Goal: Task Accomplishment & Management: Use online tool/utility

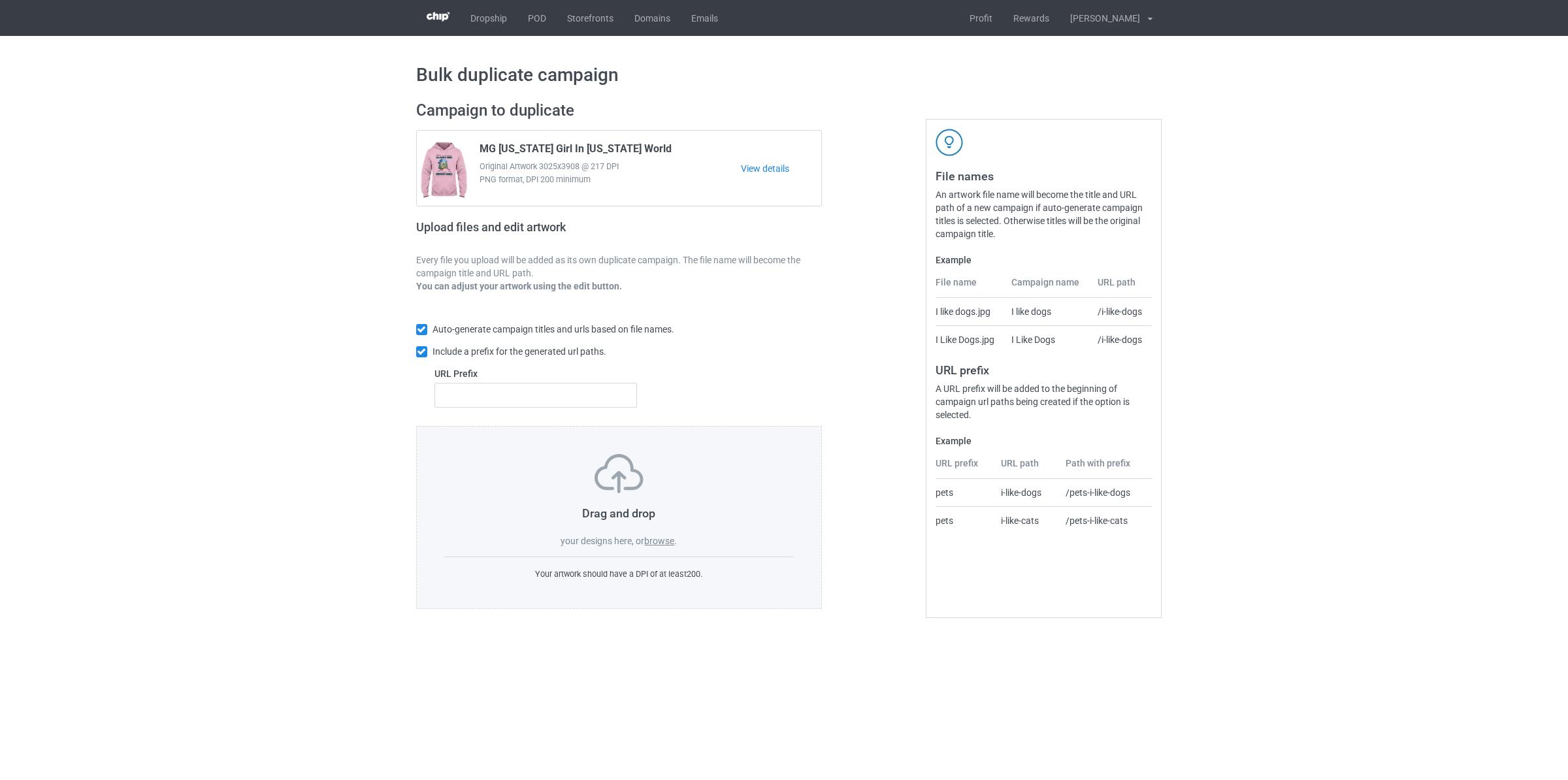
click at [659, 539] on label "browse" at bounding box center [660, 541] width 30 height 11
click at [0, 0] on input "browse" at bounding box center [0, 0] width 0 height 0
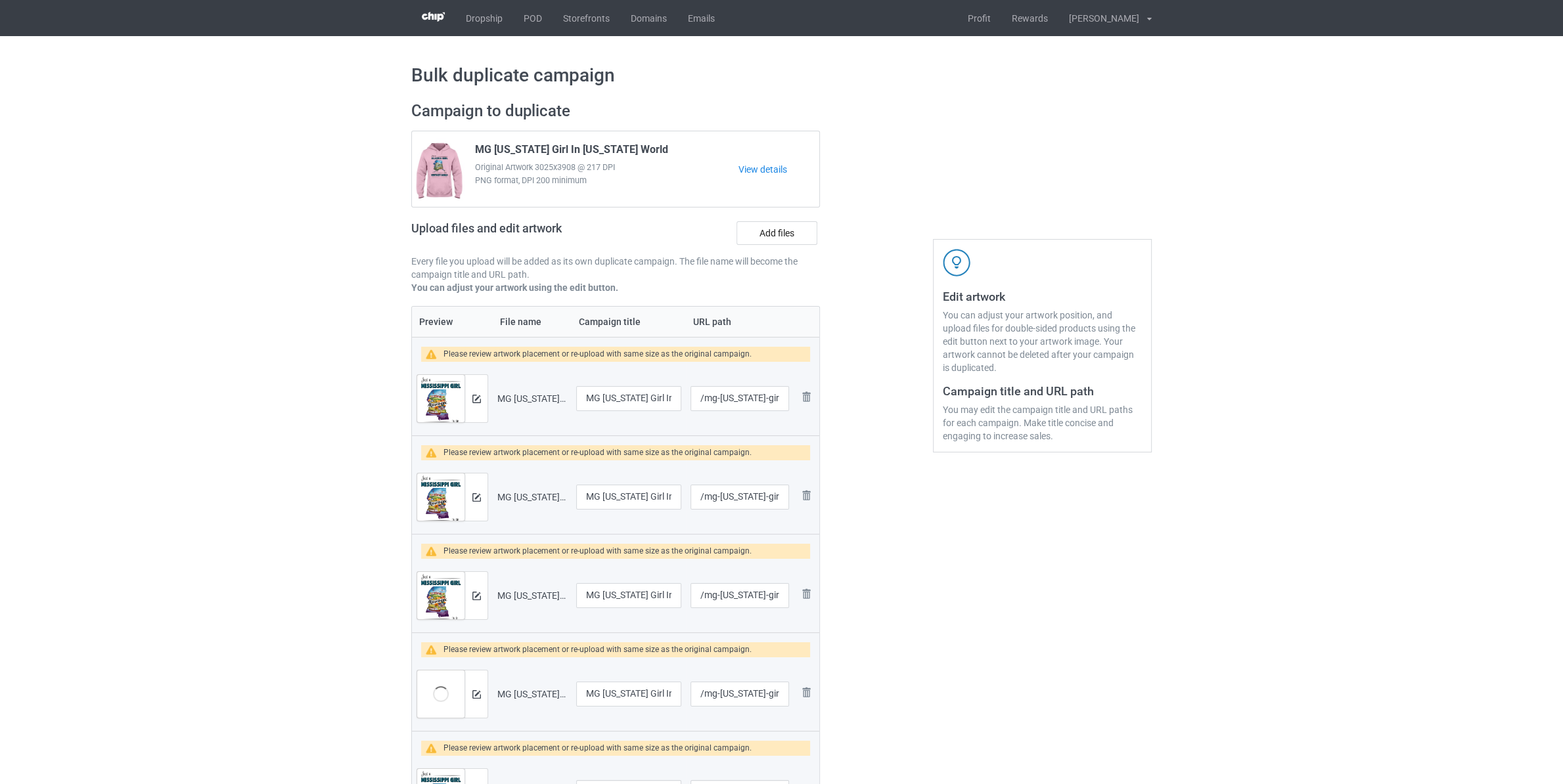
scroll to position [345, 0]
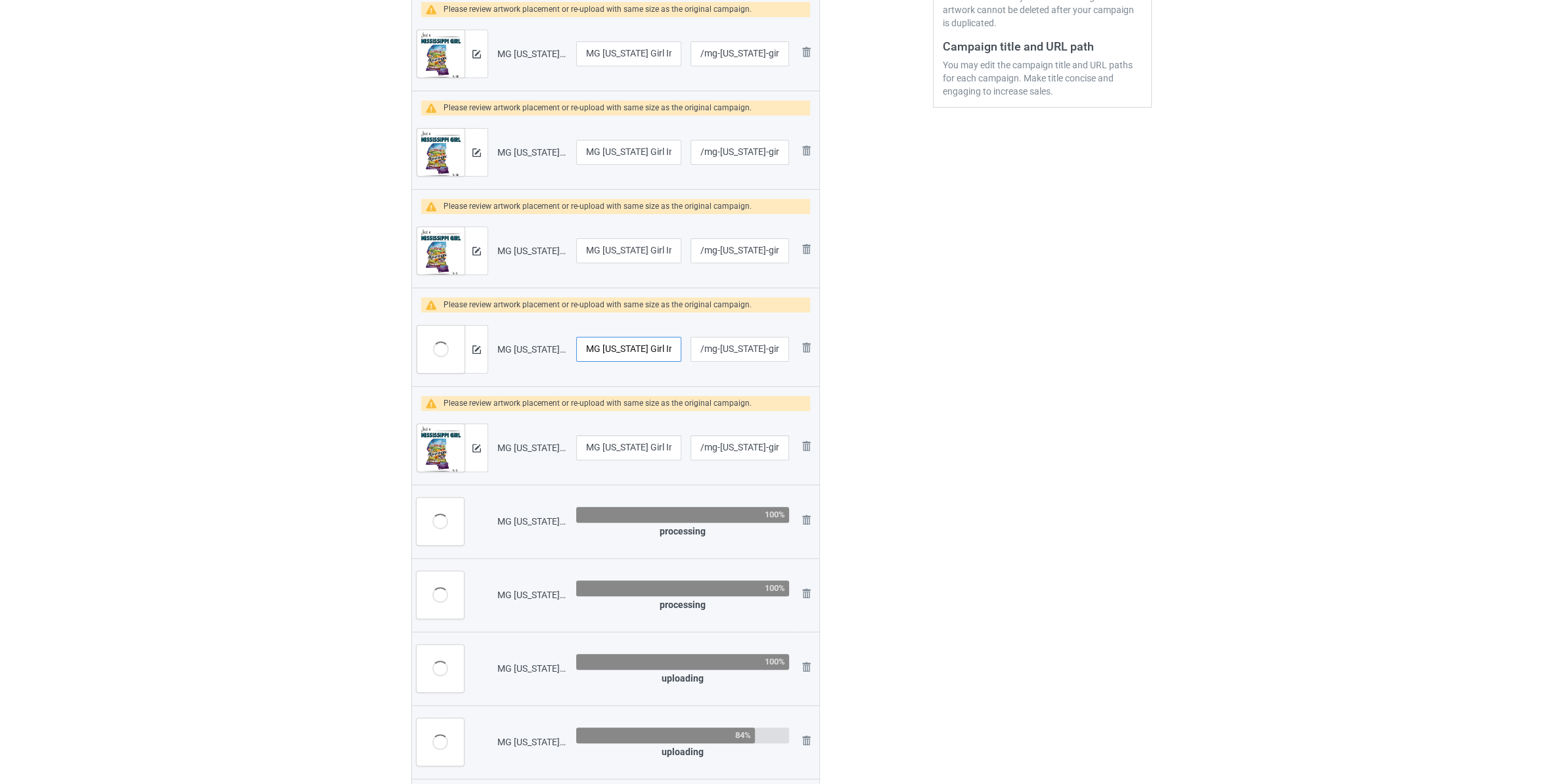
click at [627, 349] on input "MG [US_STATE] Girl In [US_STATE] World" at bounding box center [628, 350] width 105 height 25
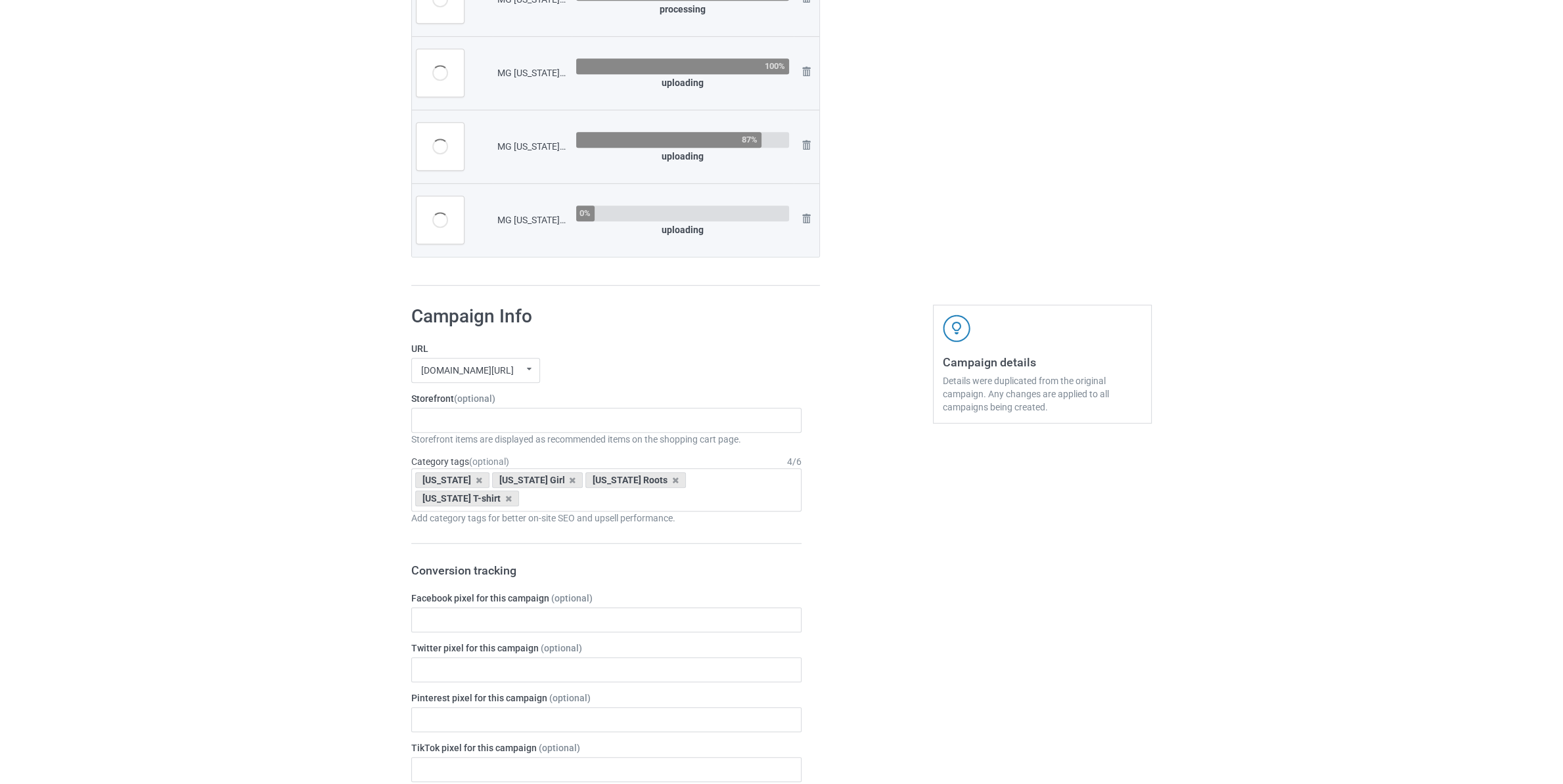
scroll to position [990, 0]
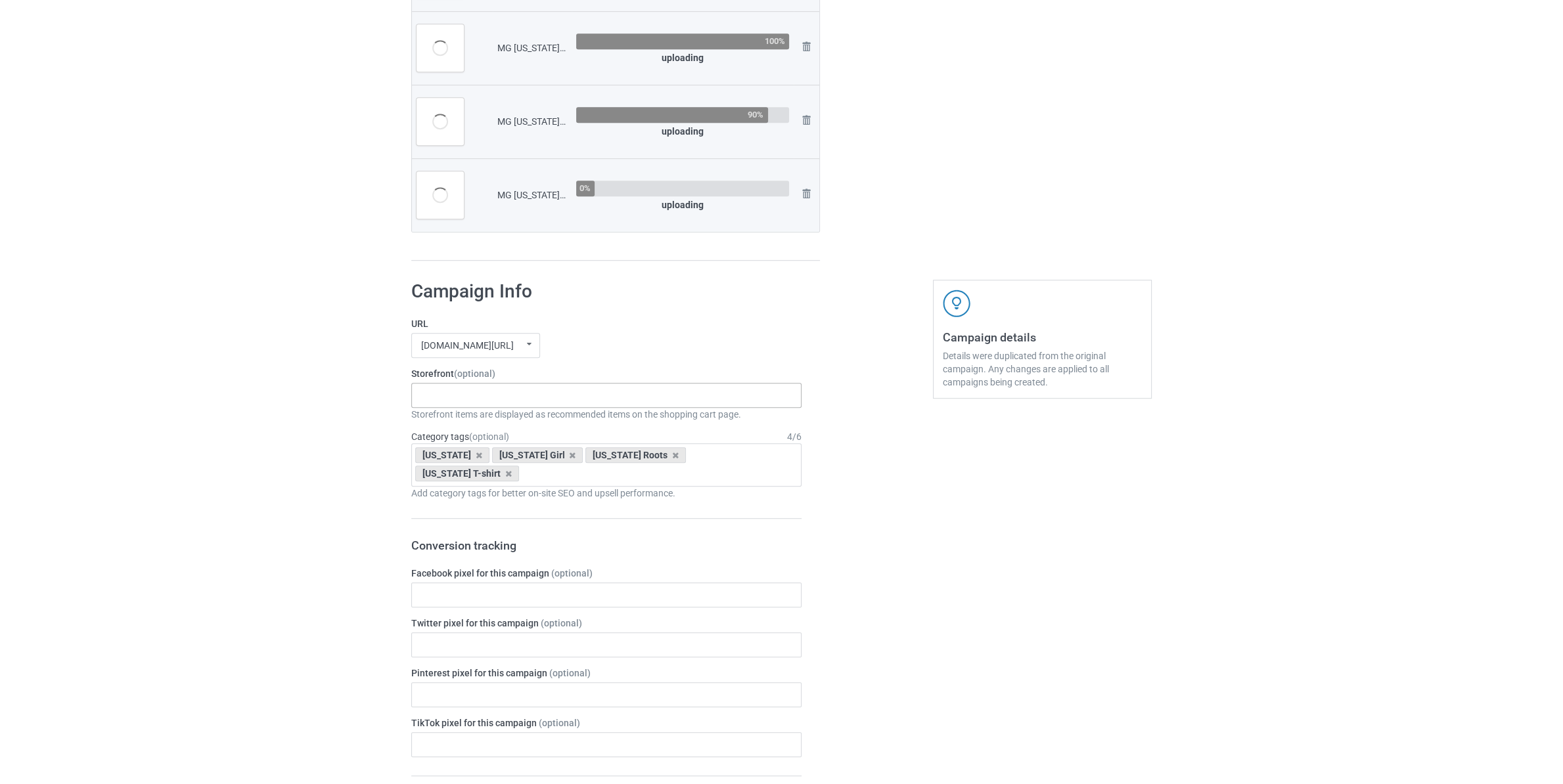
click at [551, 406] on div "[US_STATE] STORE 5fd4620b593c1b2f455ddaf9" at bounding box center [606, 395] width 390 height 25
paste input "[US_STATE]"
type input "[US_STATE]"
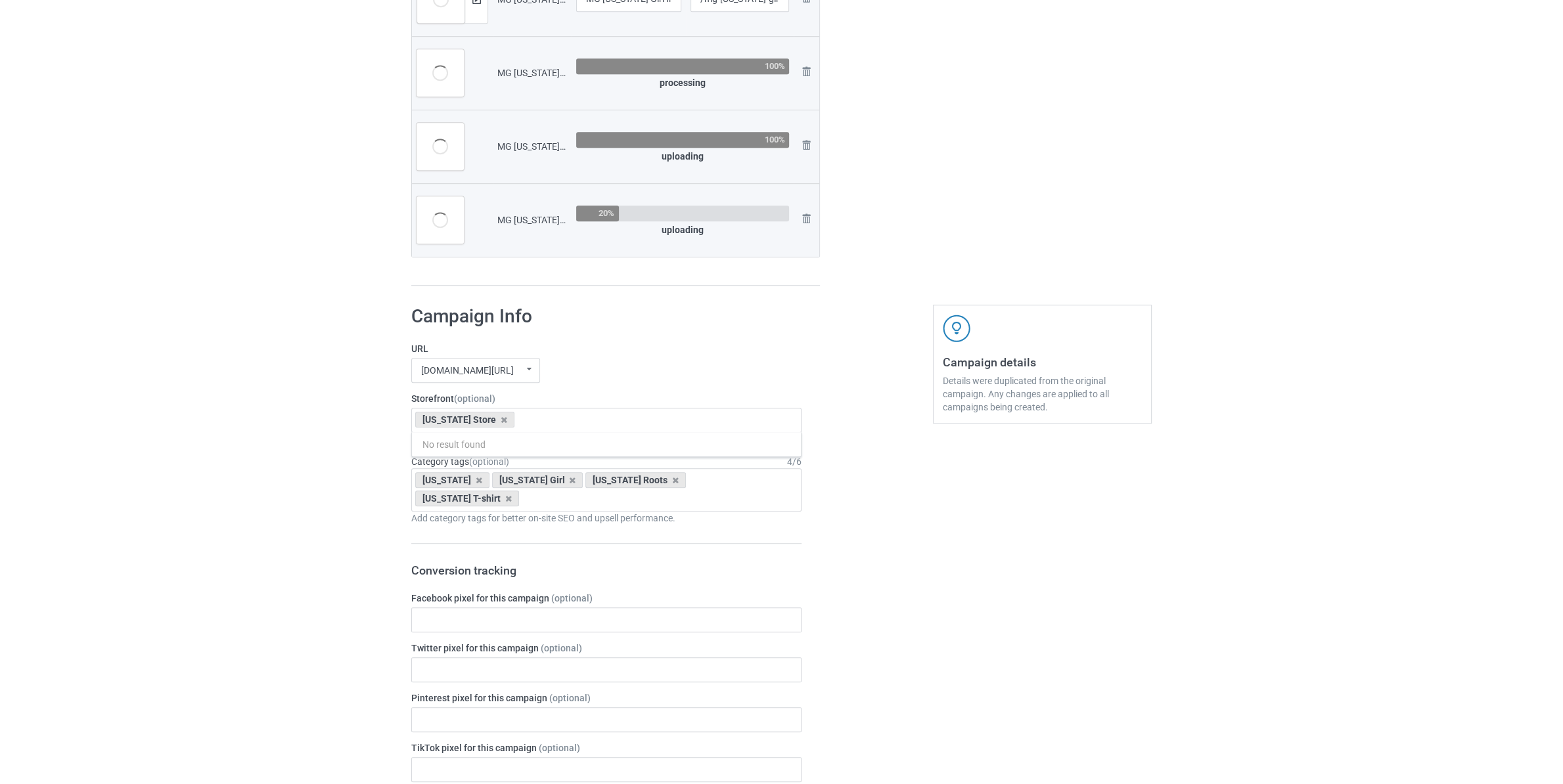
click at [265, 496] on div "Bulk duplicate campaign Campaign to duplicate MG [US_STATE] Girl In [US_STATE] …" at bounding box center [782, 451] width 1563 height 2812
click at [475, 483] on icon at bounding box center [479, 480] width 7 height 9
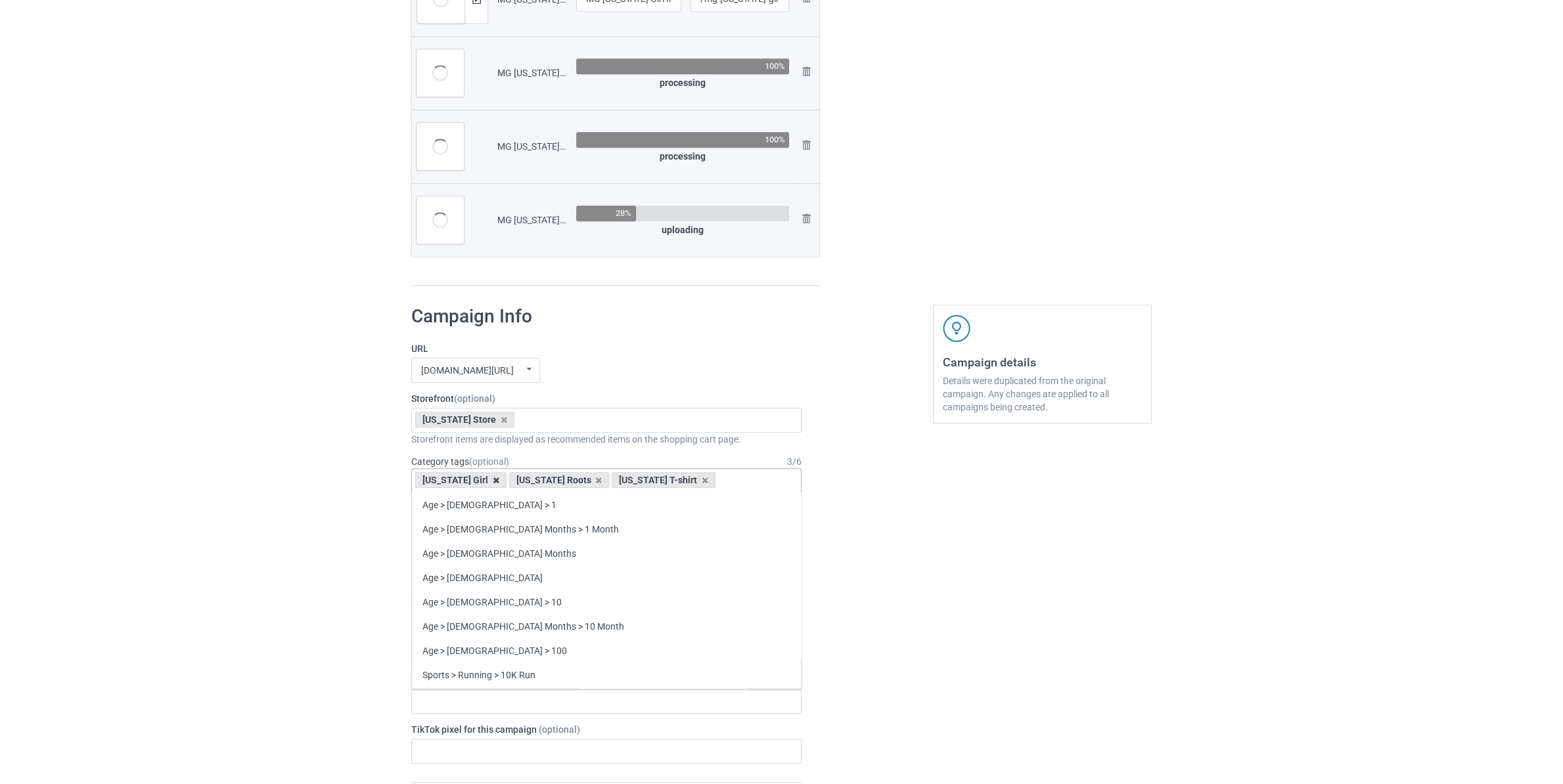
drag, startPoint x: 467, startPoint y: 483, endPoint x: 478, endPoint y: 483, distance: 11.0
click at [471, 483] on div "[US_STATE] Girl" at bounding box center [461, 480] width 91 height 16
click at [493, 483] on icon at bounding box center [496, 480] width 7 height 9
click at [502, 485] on icon at bounding box center [505, 480] width 7 height 9
click at [488, 485] on div "[US_STATE] T-shirt" at bounding box center [467, 480] width 104 height 16
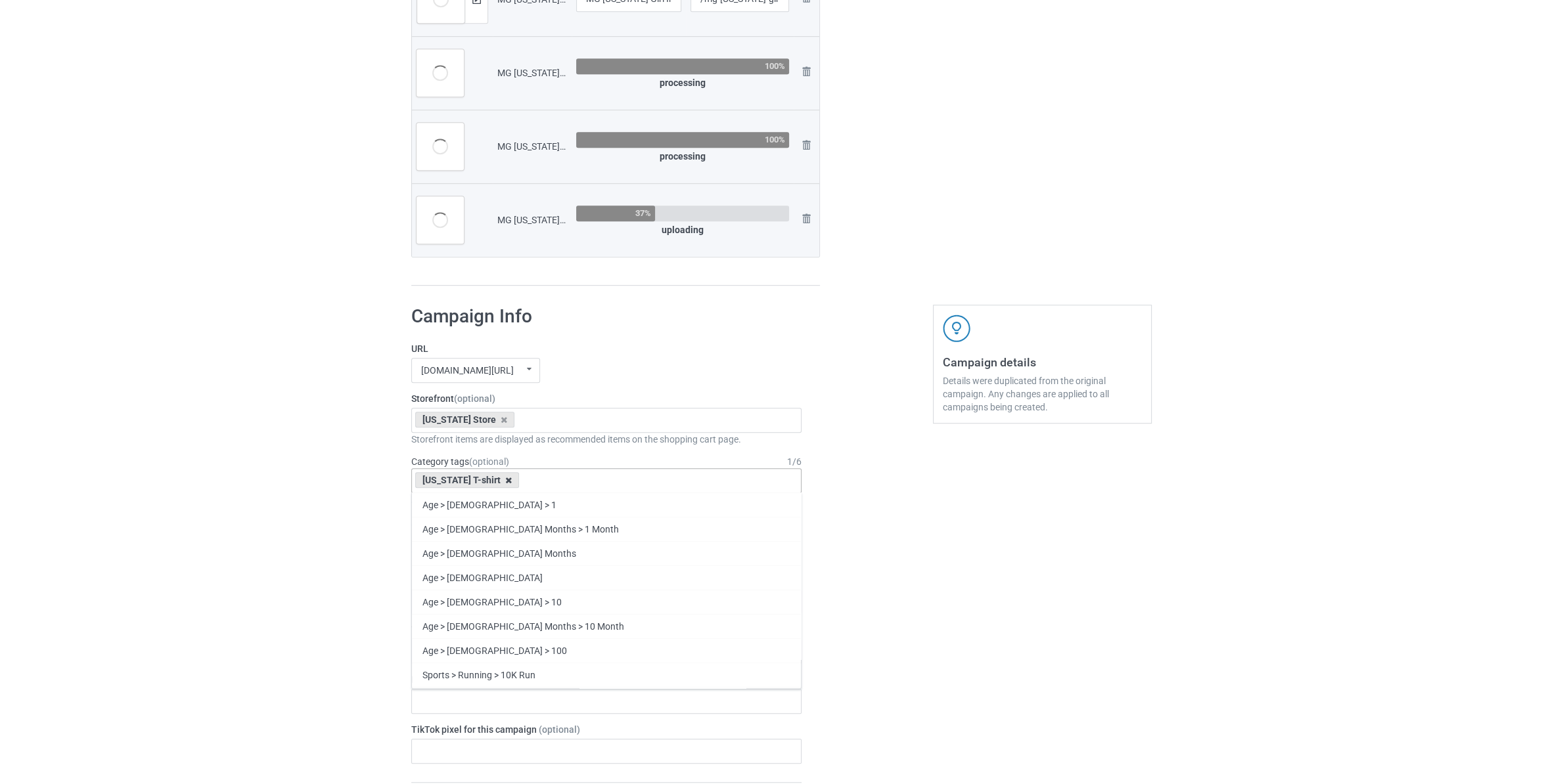
click at [505, 485] on icon at bounding box center [508, 480] width 7 height 9
paste input "[US_STATE]"
type input "[US_STATE]"
click at [490, 547] on div "[US_STATE]" at bounding box center [606, 553] width 389 height 24
paste input "[US_STATE]"
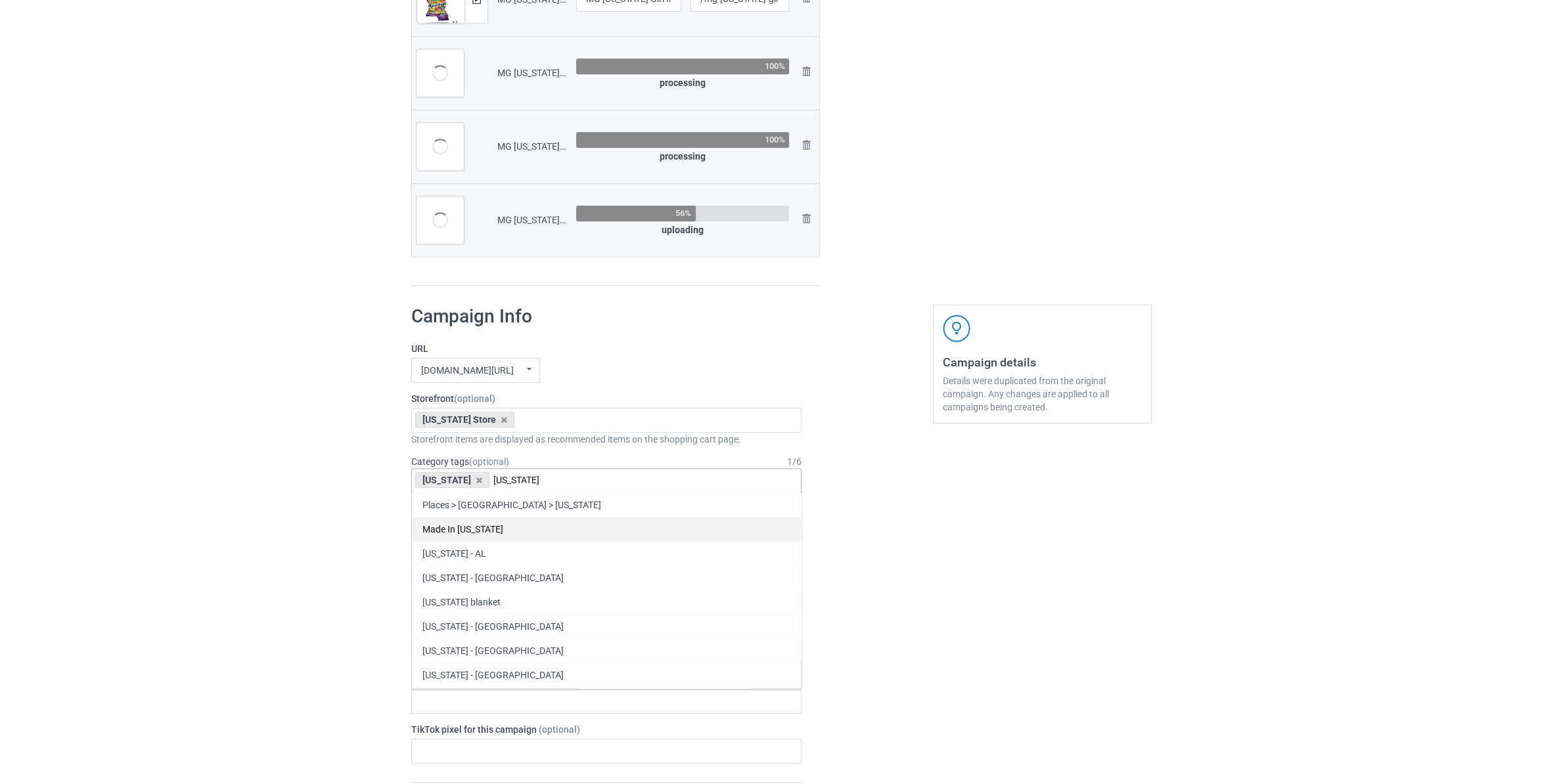
type input "[US_STATE]"
click at [488, 531] on div "Made In [US_STATE]" at bounding box center [606, 529] width 389 height 24
paste input "[US_STATE]"
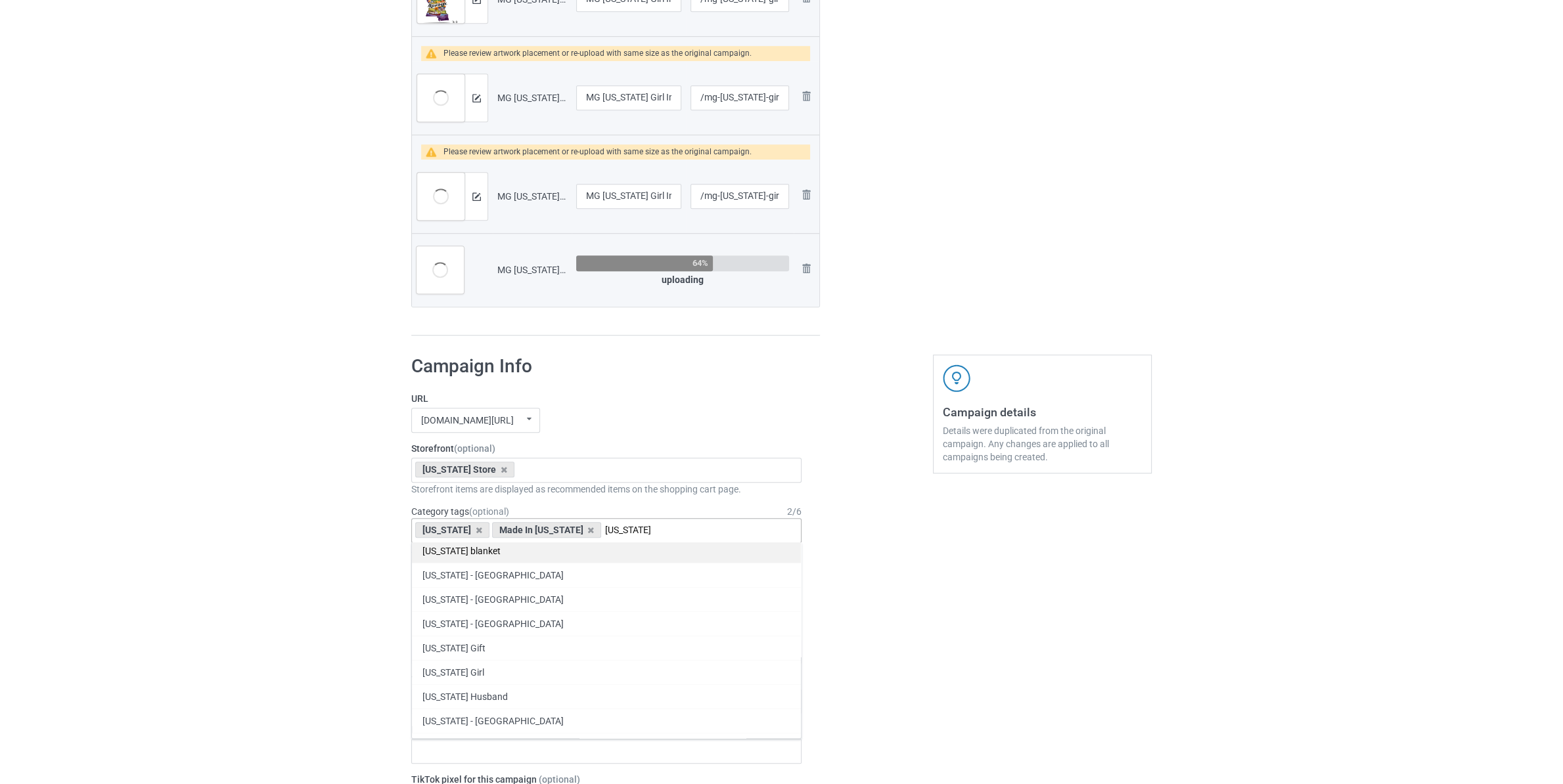
scroll to position [69, 0]
type input "[US_STATE]"
click at [483, 654] on div "[US_STATE] Girl" at bounding box center [606, 656] width 389 height 24
paste input "[US_STATE]"
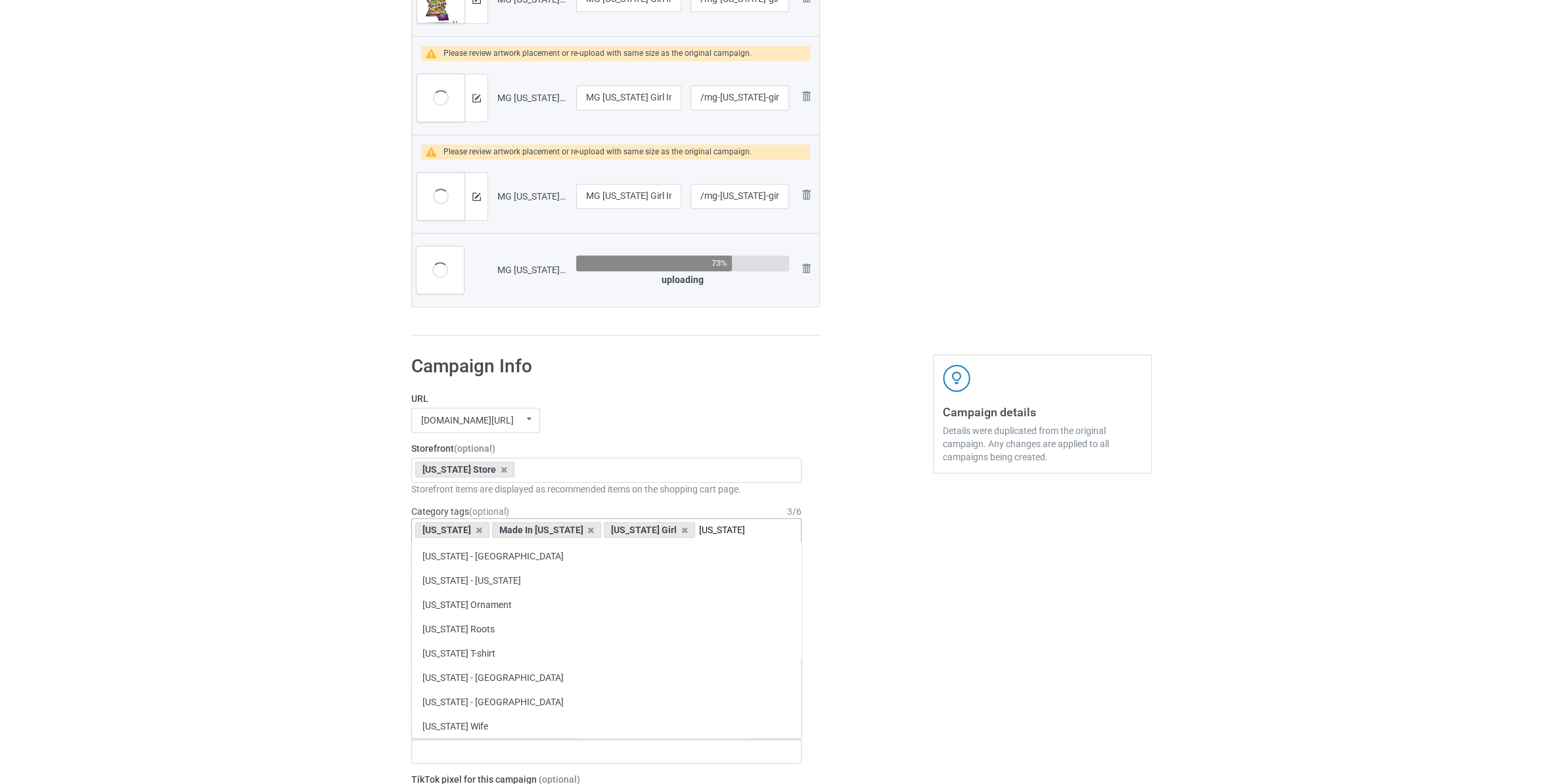
scroll to position [0, 0]
type input "[US_STATE]"
click at [506, 669] on div "[US_STATE] T-shirt" at bounding box center [606, 664] width 389 height 24
click at [446, 173] on div "[US_STATE] Roots" at bounding box center [606, 161] width 389 height 24
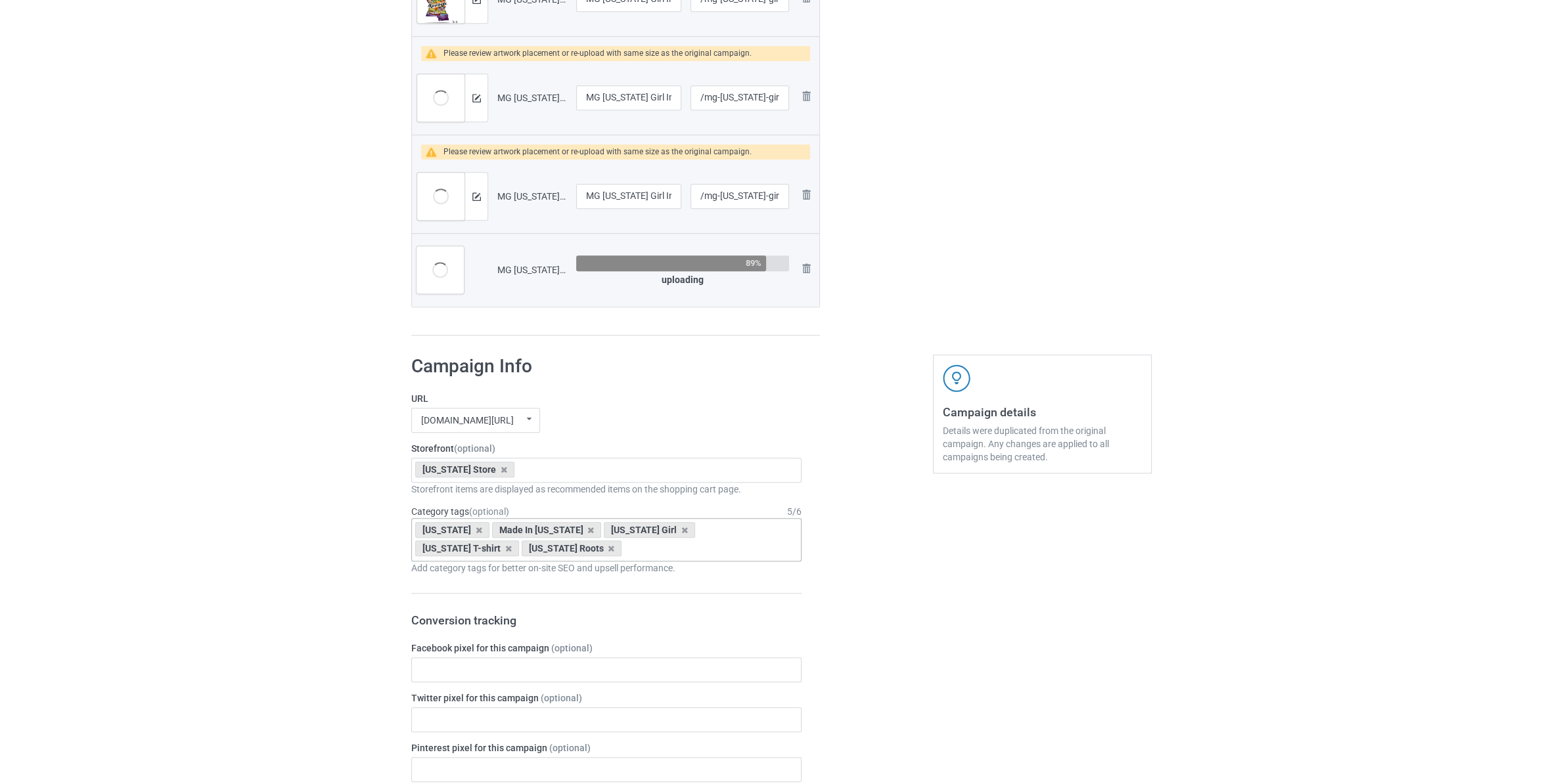
click at [302, 660] on div "Bulk duplicate campaign Campaign to duplicate MG [US_STATE] Girl In [US_STATE] …" at bounding box center [782, 477] width 1563 height 2862
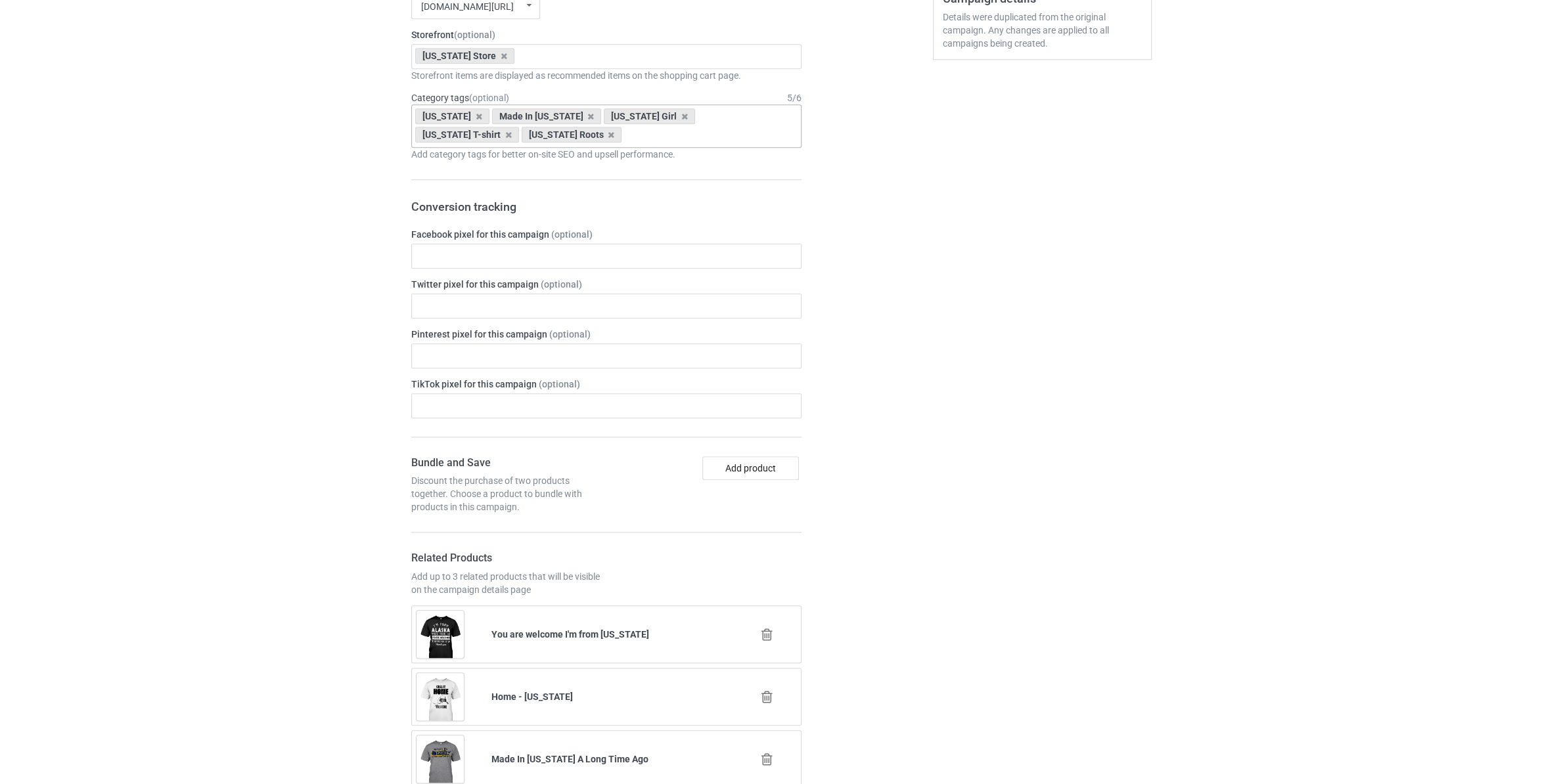
scroll to position [1818, 0]
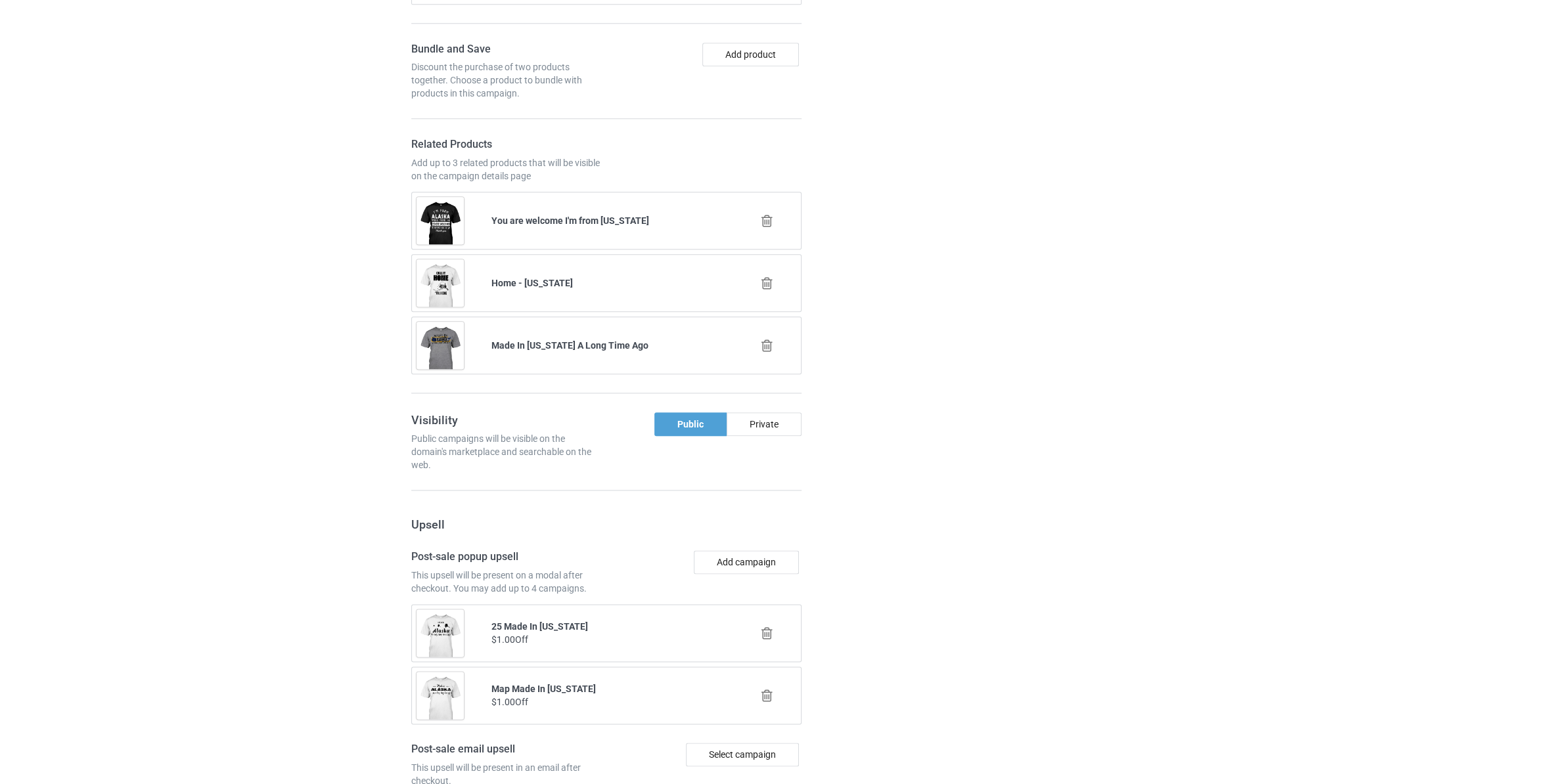
click at [764, 353] on icon at bounding box center [767, 346] width 17 height 14
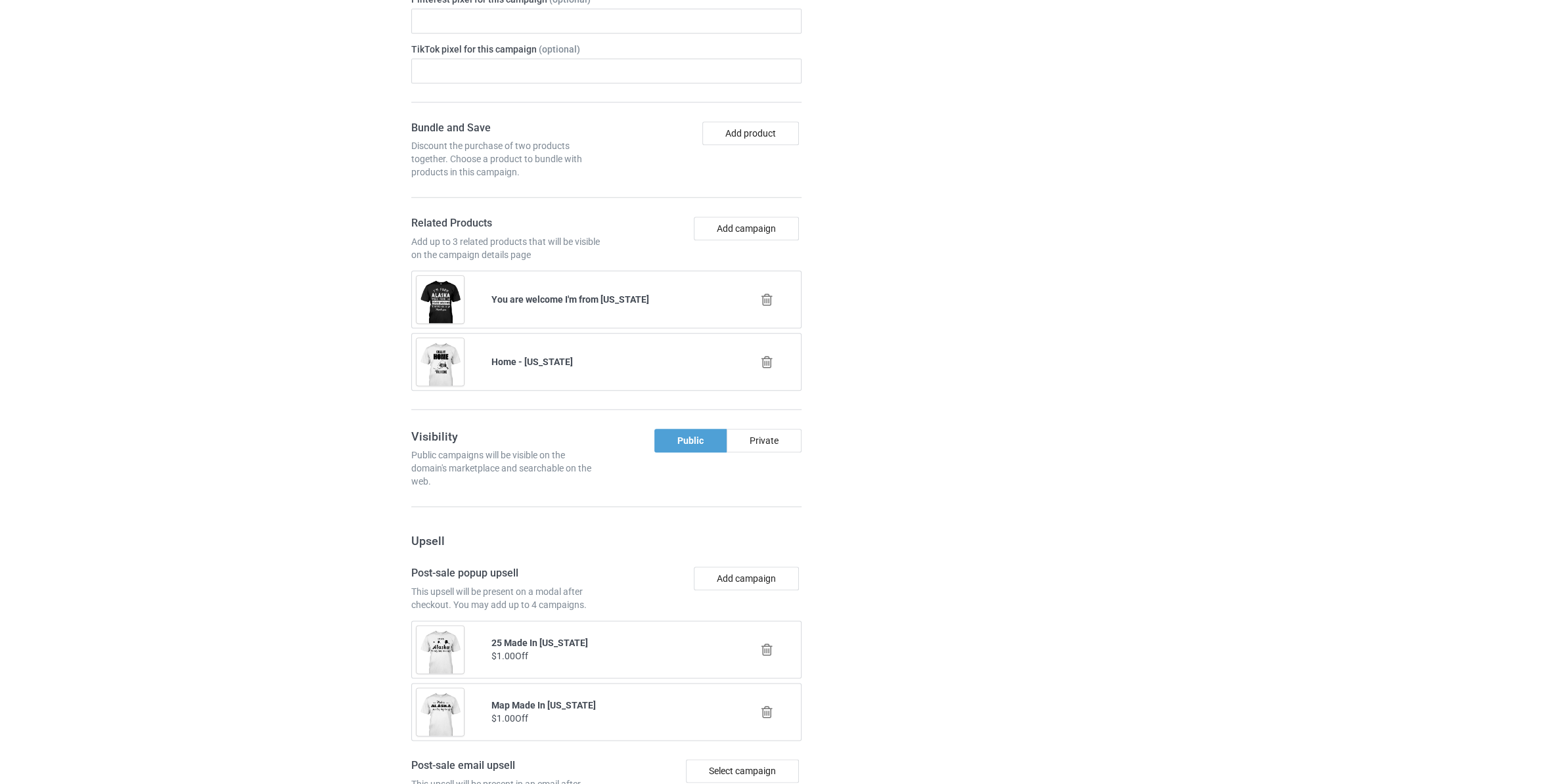
click at [768, 369] on icon at bounding box center [767, 362] width 17 height 14
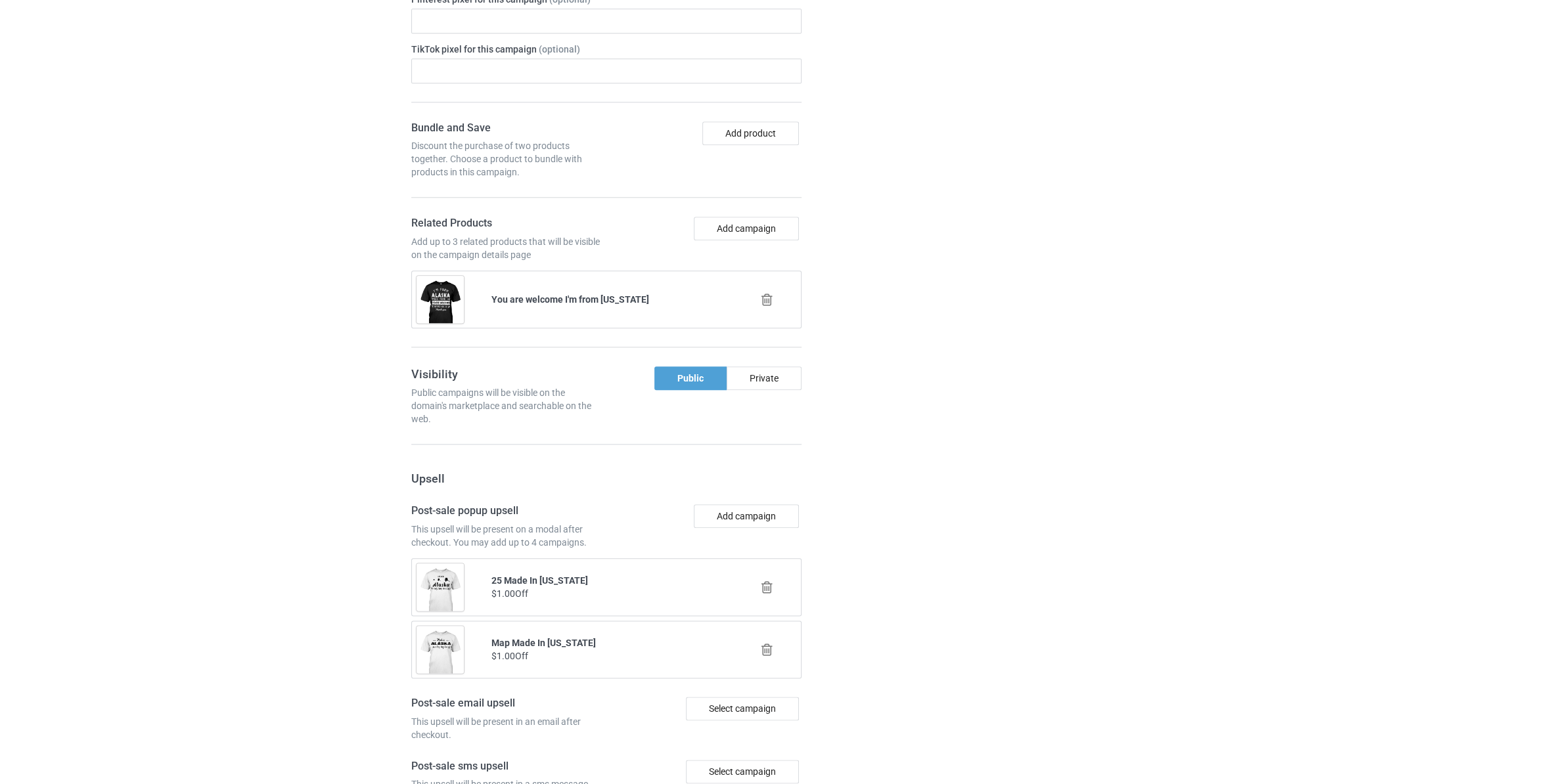
click at [770, 307] on icon at bounding box center [767, 299] width 17 height 14
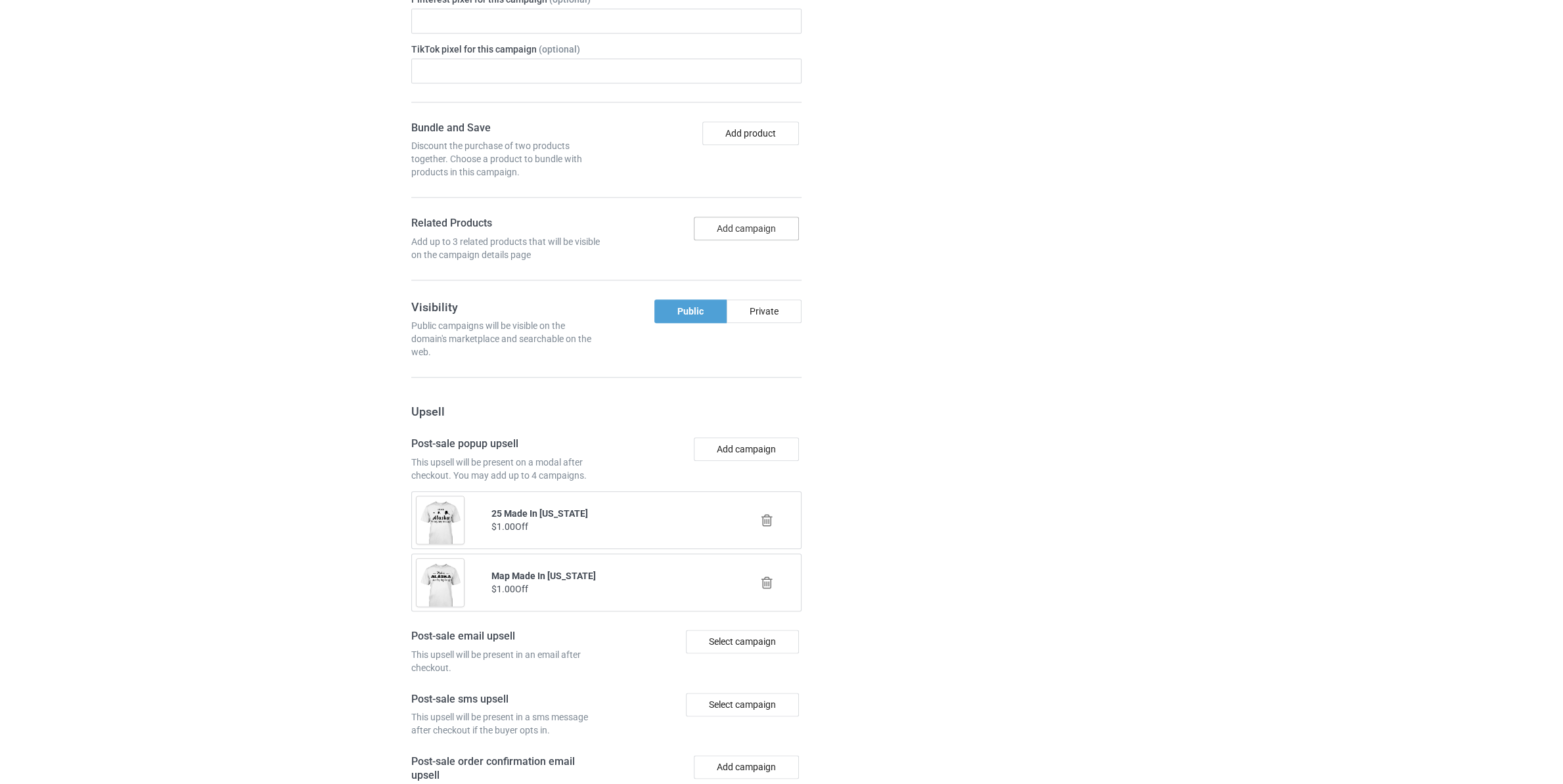
click at [760, 236] on button "Add campaign" at bounding box center [746, 229] width 105 height 24
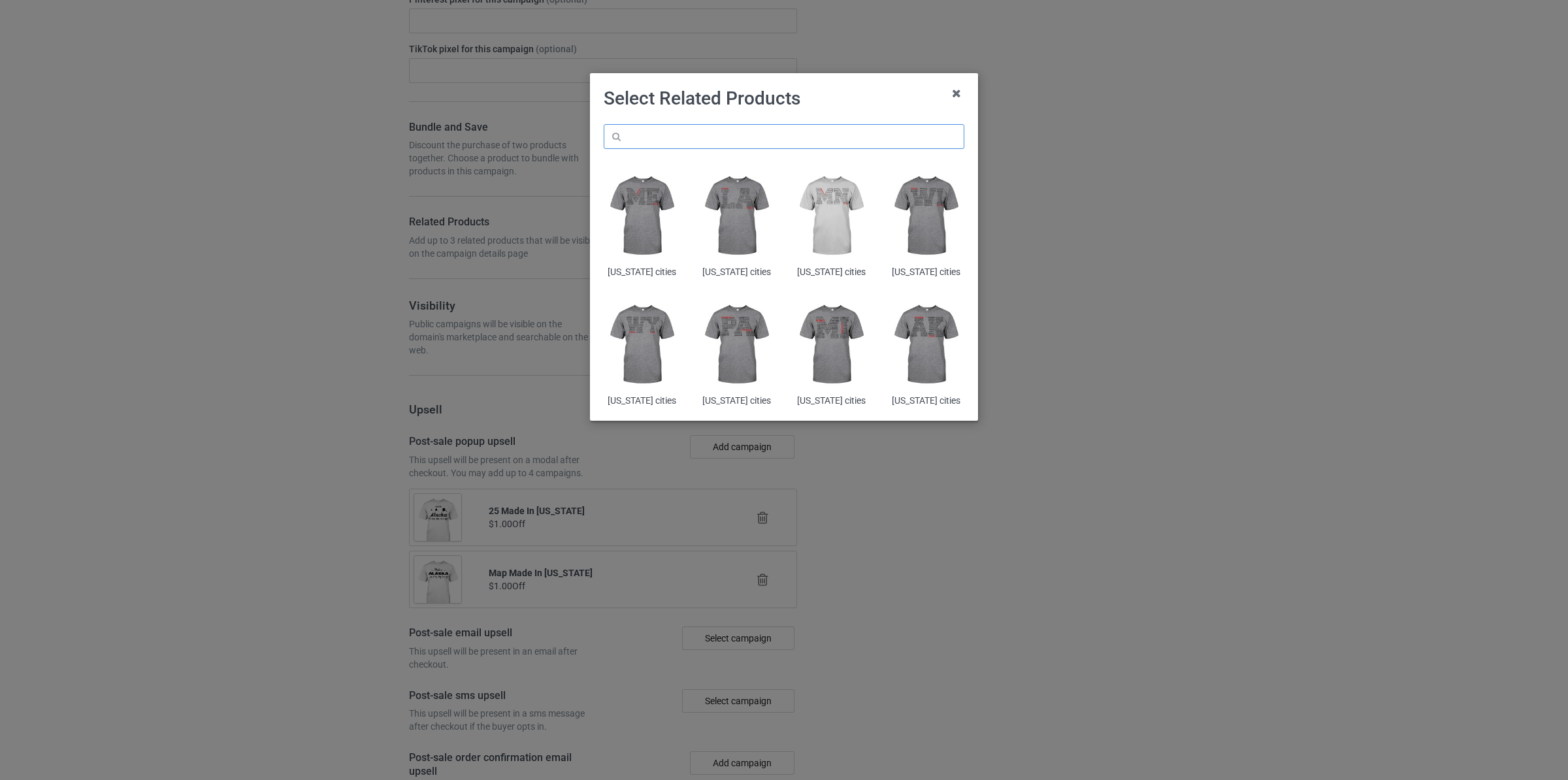
click at [674, 144] on input "text" at bounding box center [784, 137] width 360 height 25
paste input "[US_STATE]"
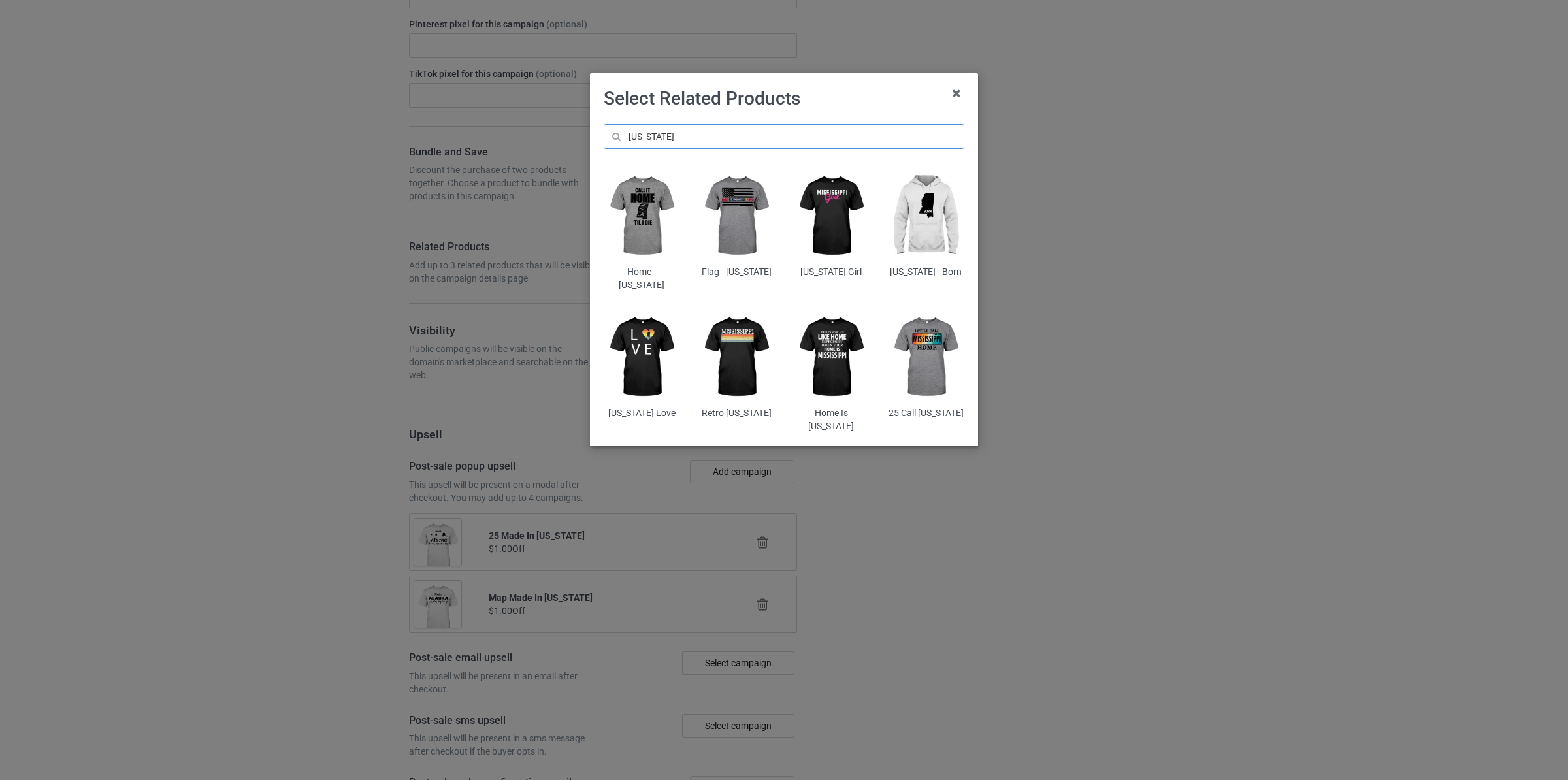
scroll to position [1756, 0]
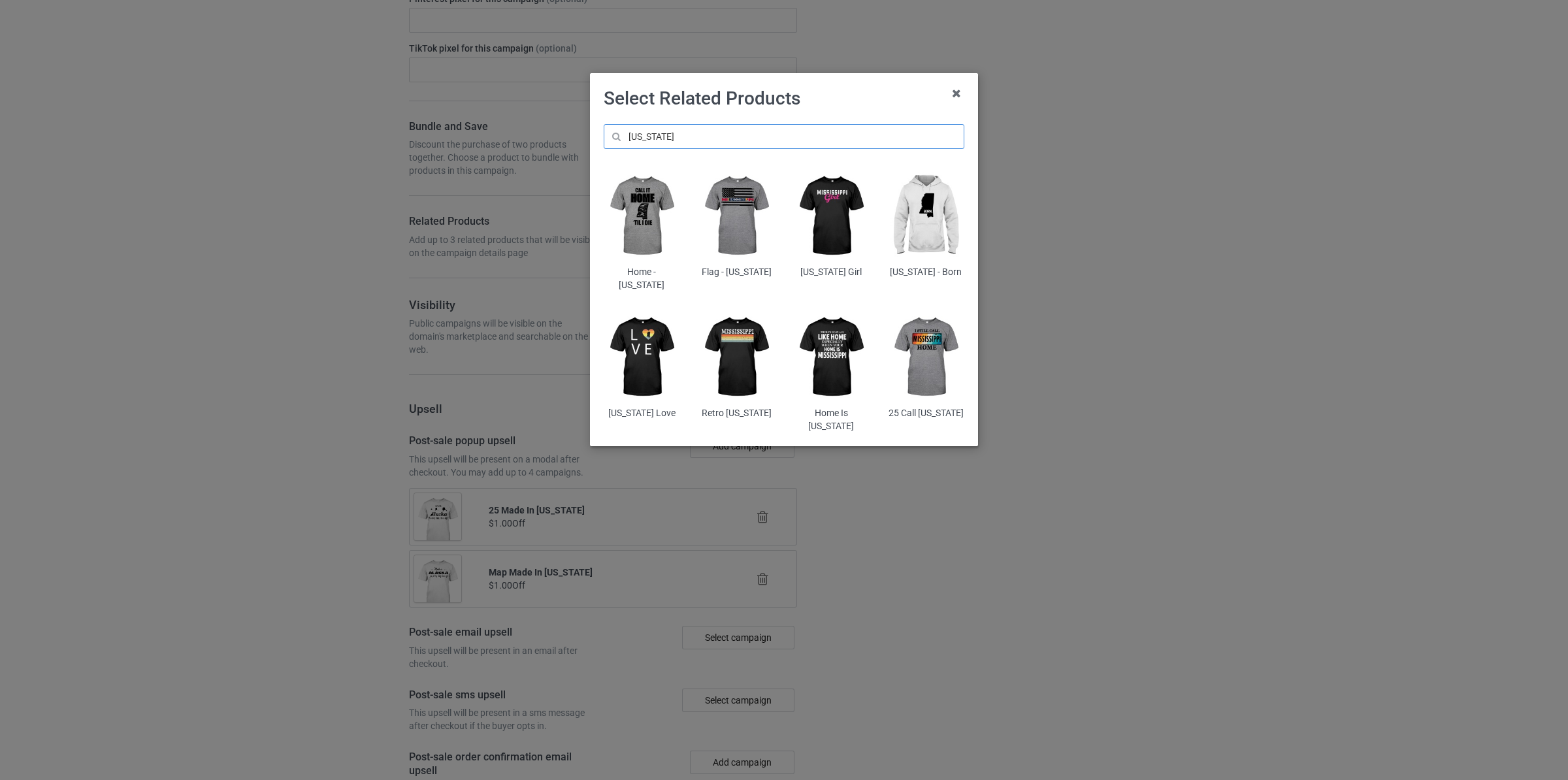
type input "[US_STATE]"
click at [637, 216] on img at bounding box center [642, 216] width 76 height 95
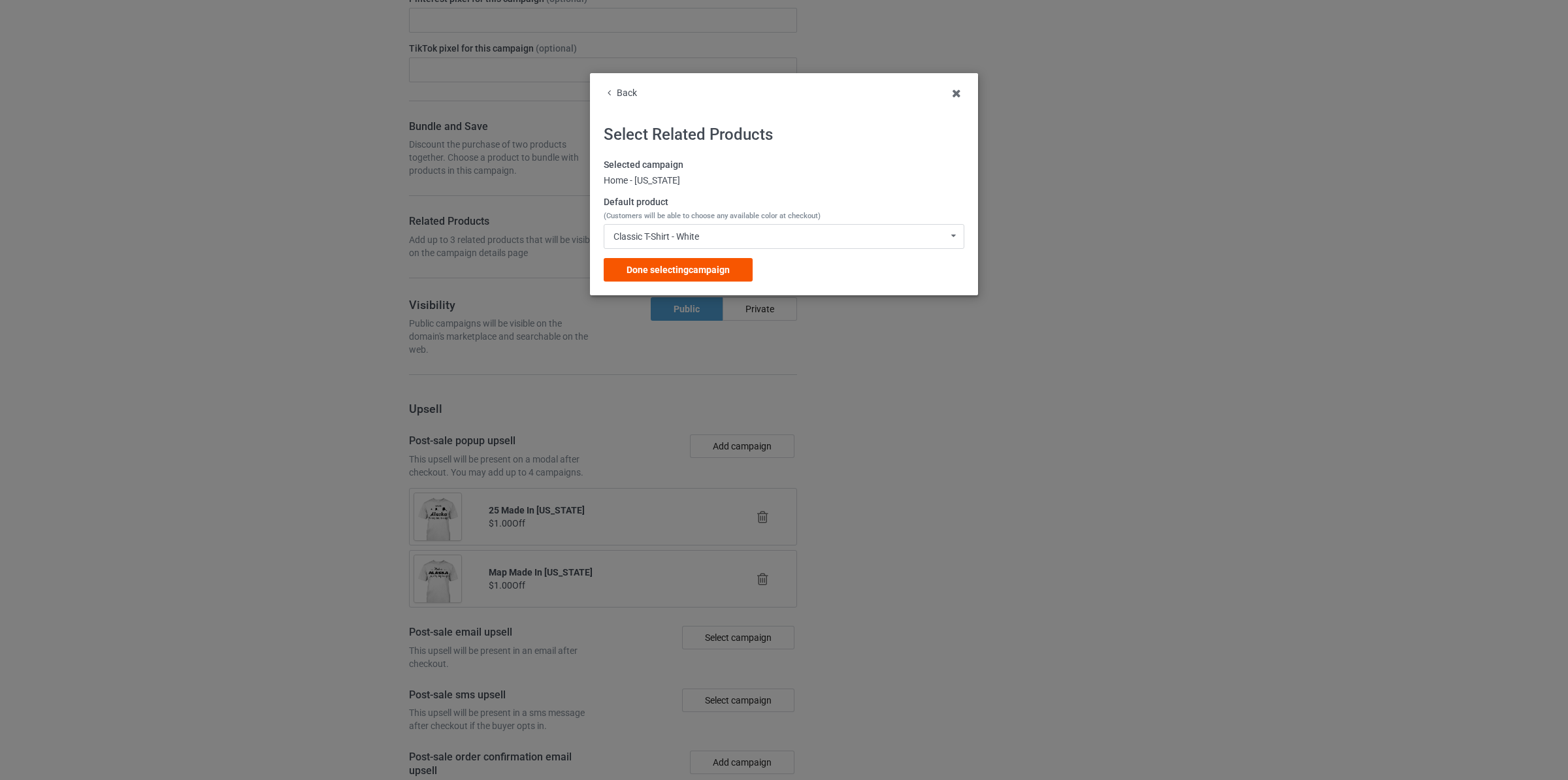
click at [681, 264] on div "Done selecting campaign" at bounding box center [678, 270] width 149 height 24
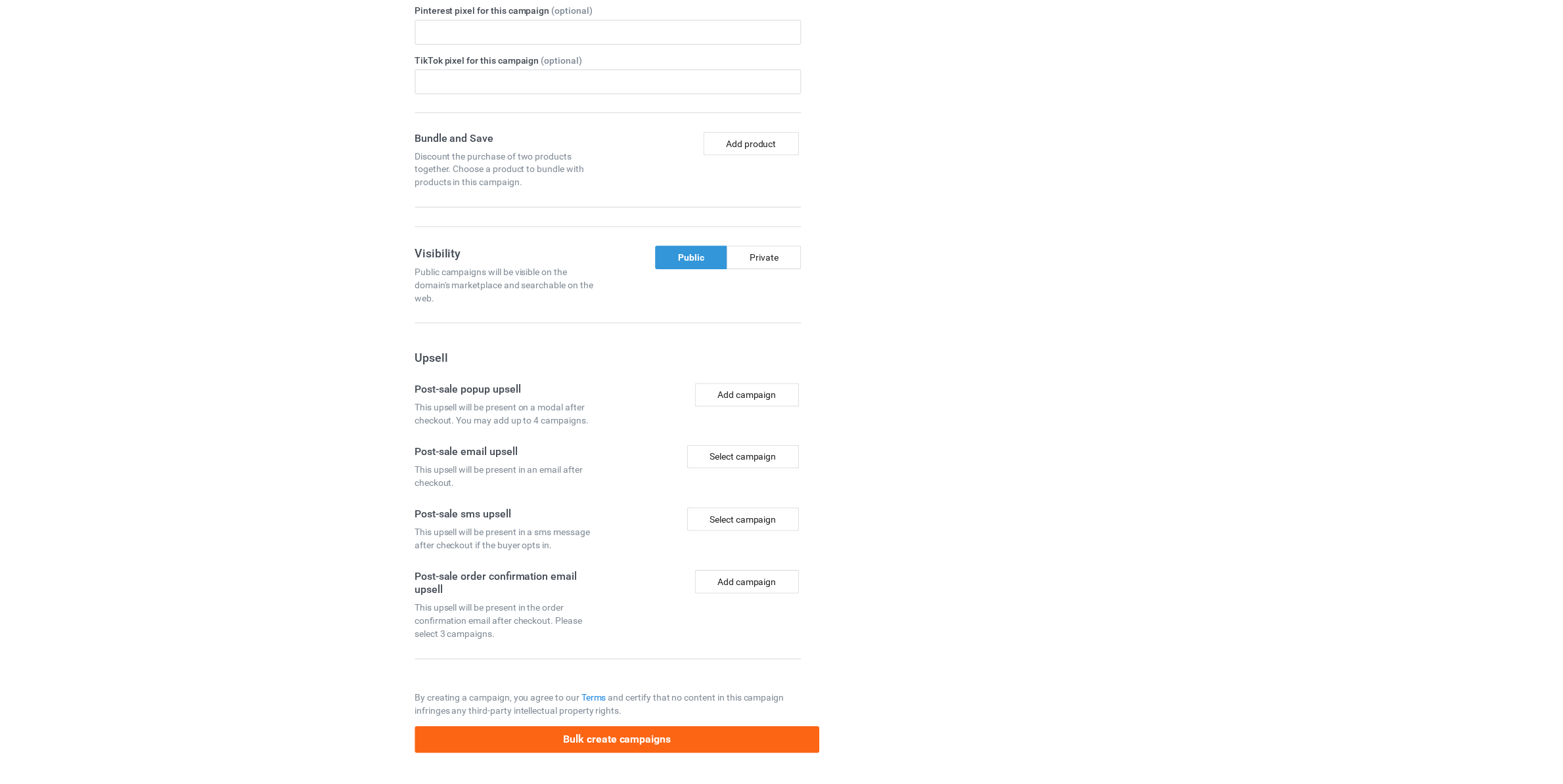
scroll to position [1764, 0]
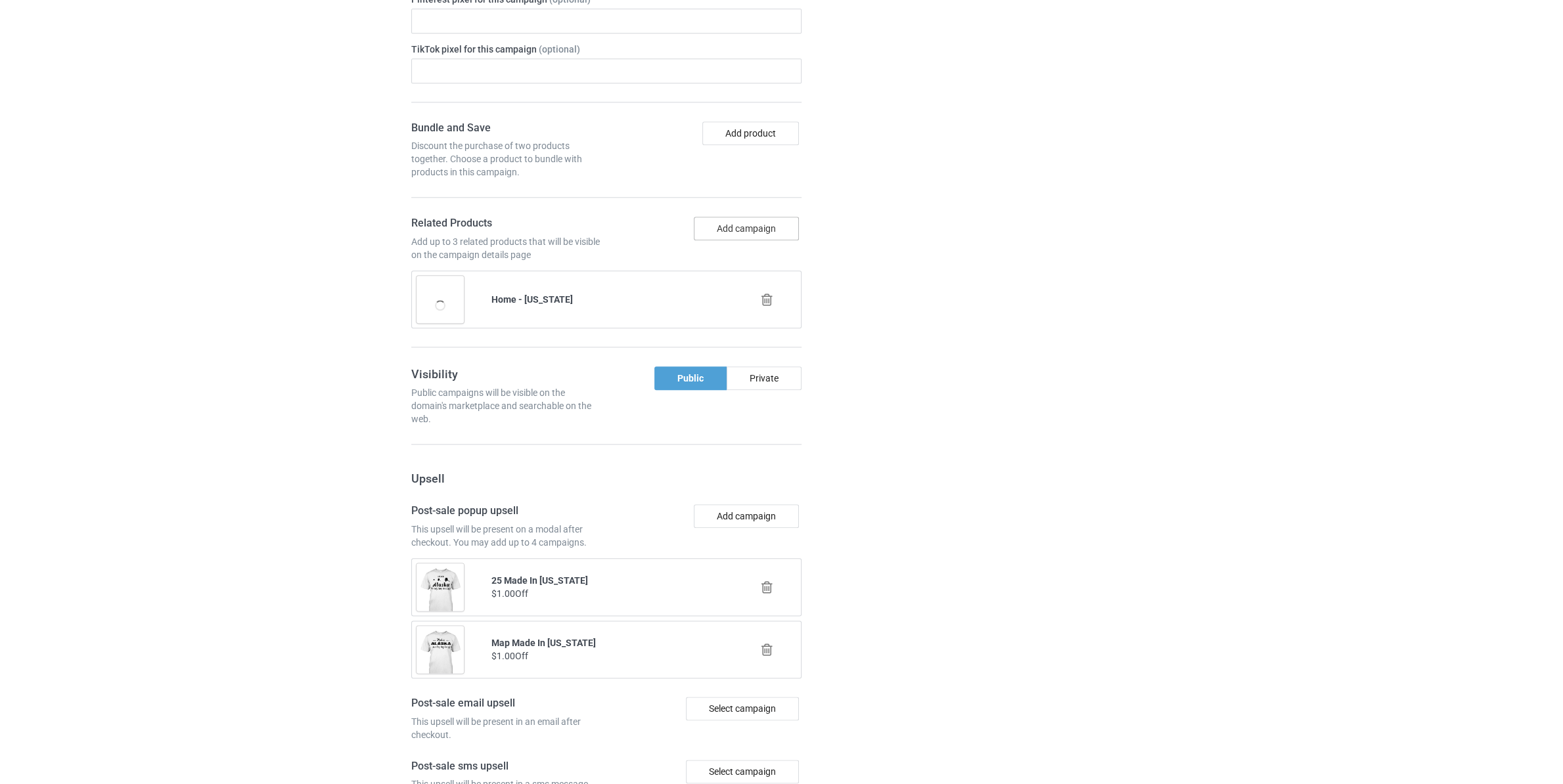
click at [764, 233] on button "Add campaign" at bounding box center [746, 229] width 105 height 24
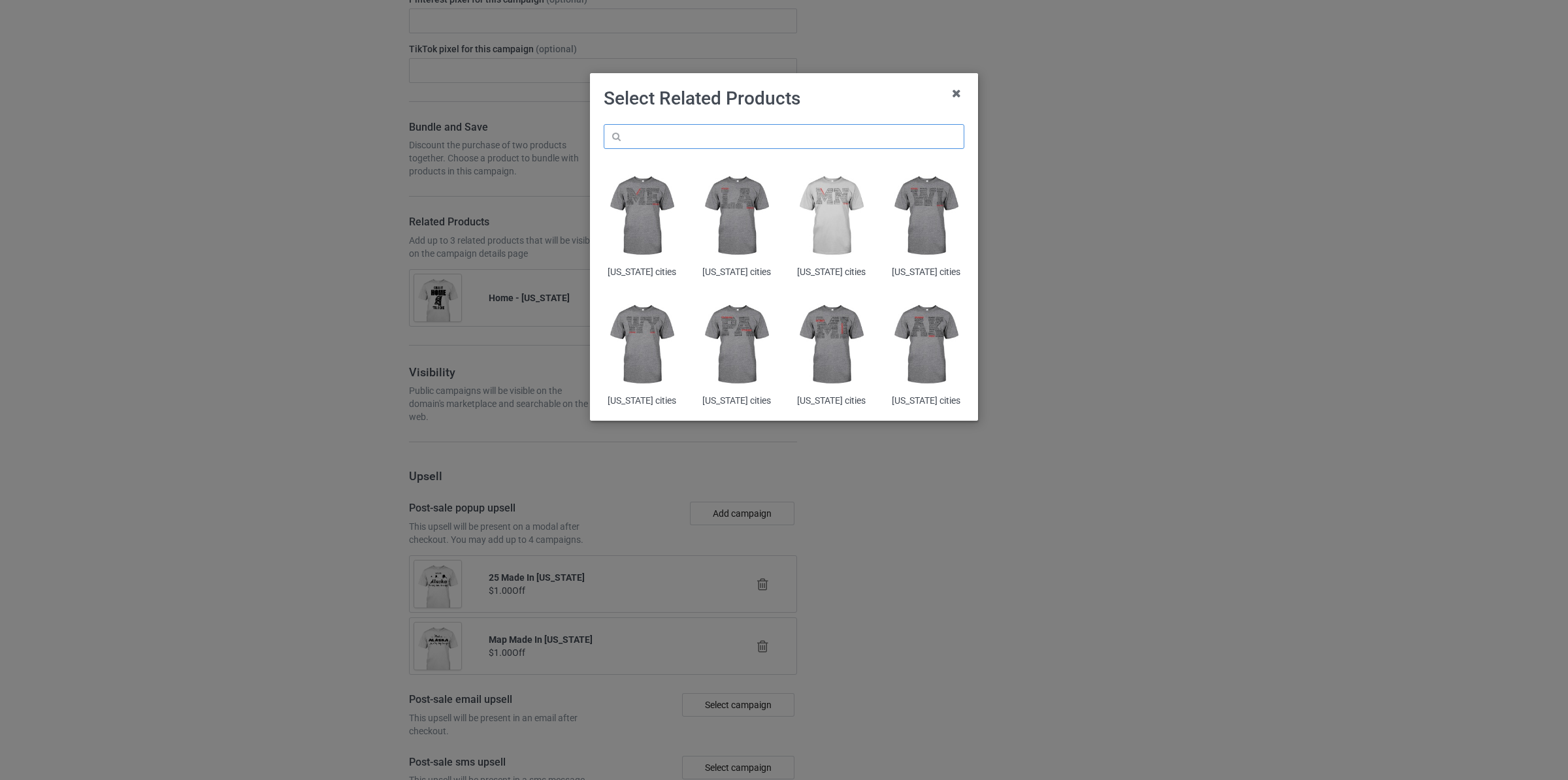
click at [683, 139] on input "text" at bounding box center [784, 137] width 360 height 25
paste input "[US_STATE]"
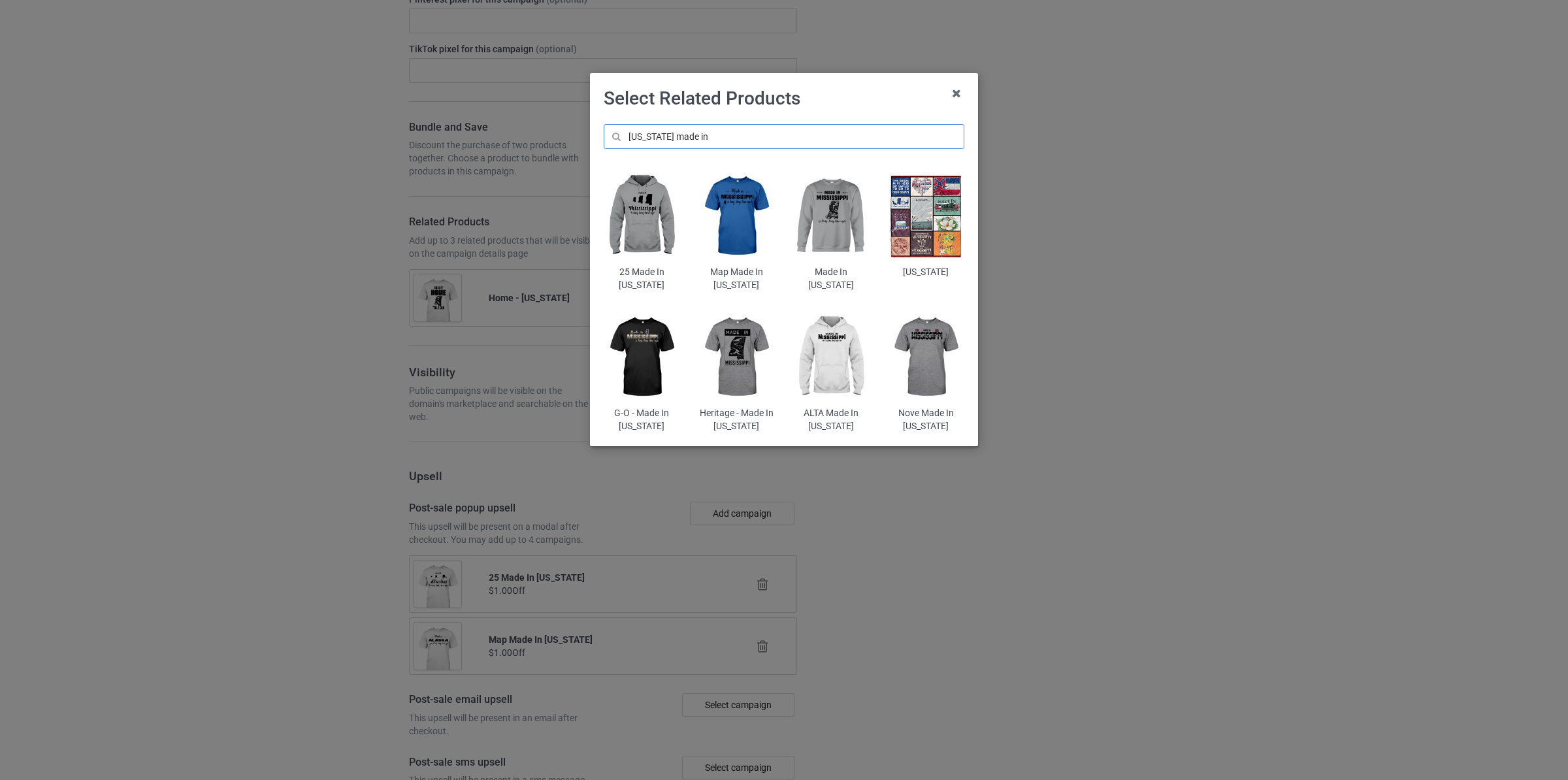
type input "[US_STATE] made in"
click at [644, 215] on img at bounding box center [642, 216] width 76 height 95
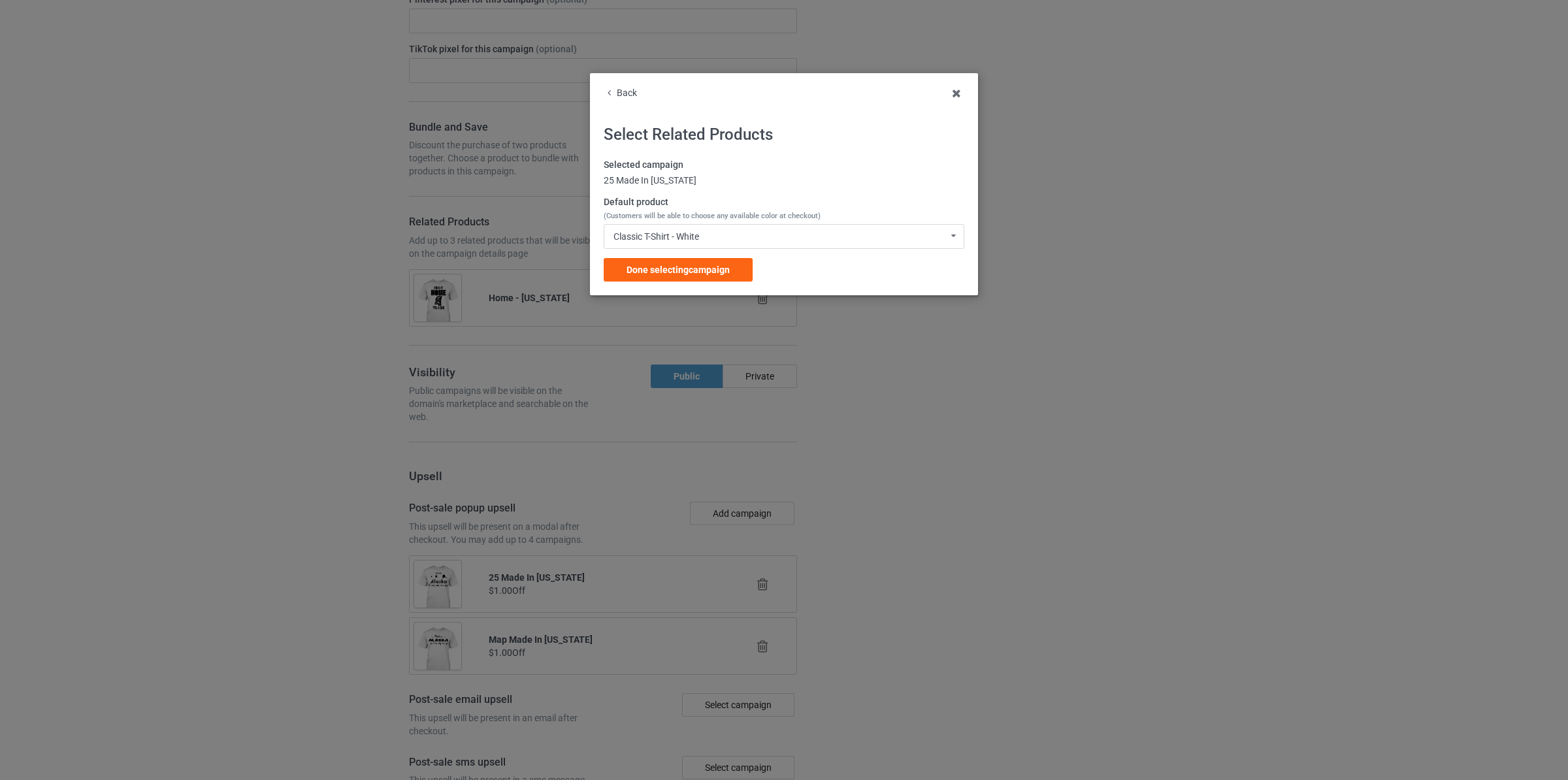
click at [690, 257] on div "Selected campaign 25 Made In [US_STATE] Default product (Customers will be able…" at bounding box center [784, 220] width 360 height 123
click at [695, 266] on span "Done selecting campaign" at bounding box center [678, 270] width 103 height 11
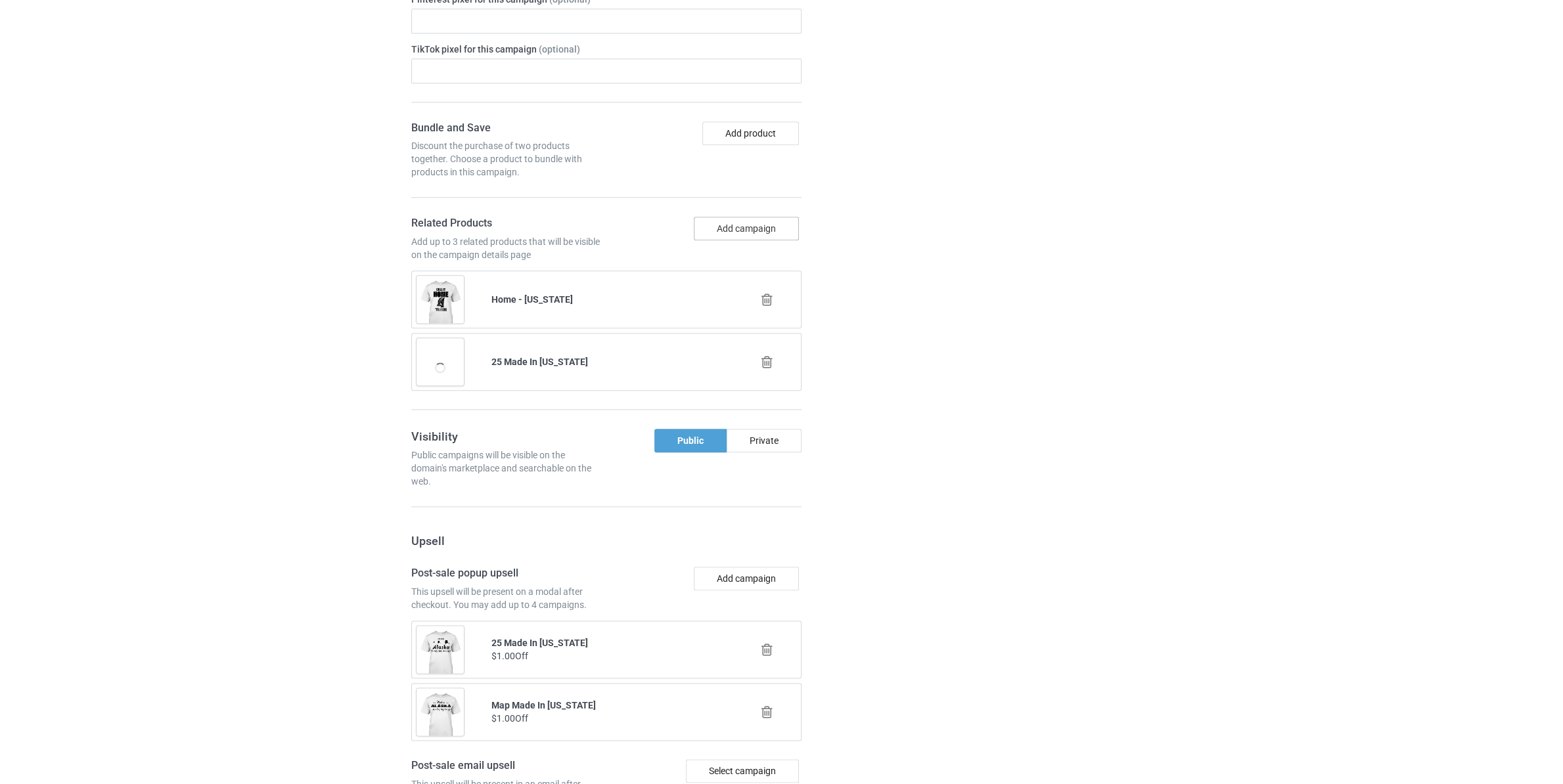
click at [750, 241] on button "Add campaign" at bounding box center [746, 229] width 105 height 24
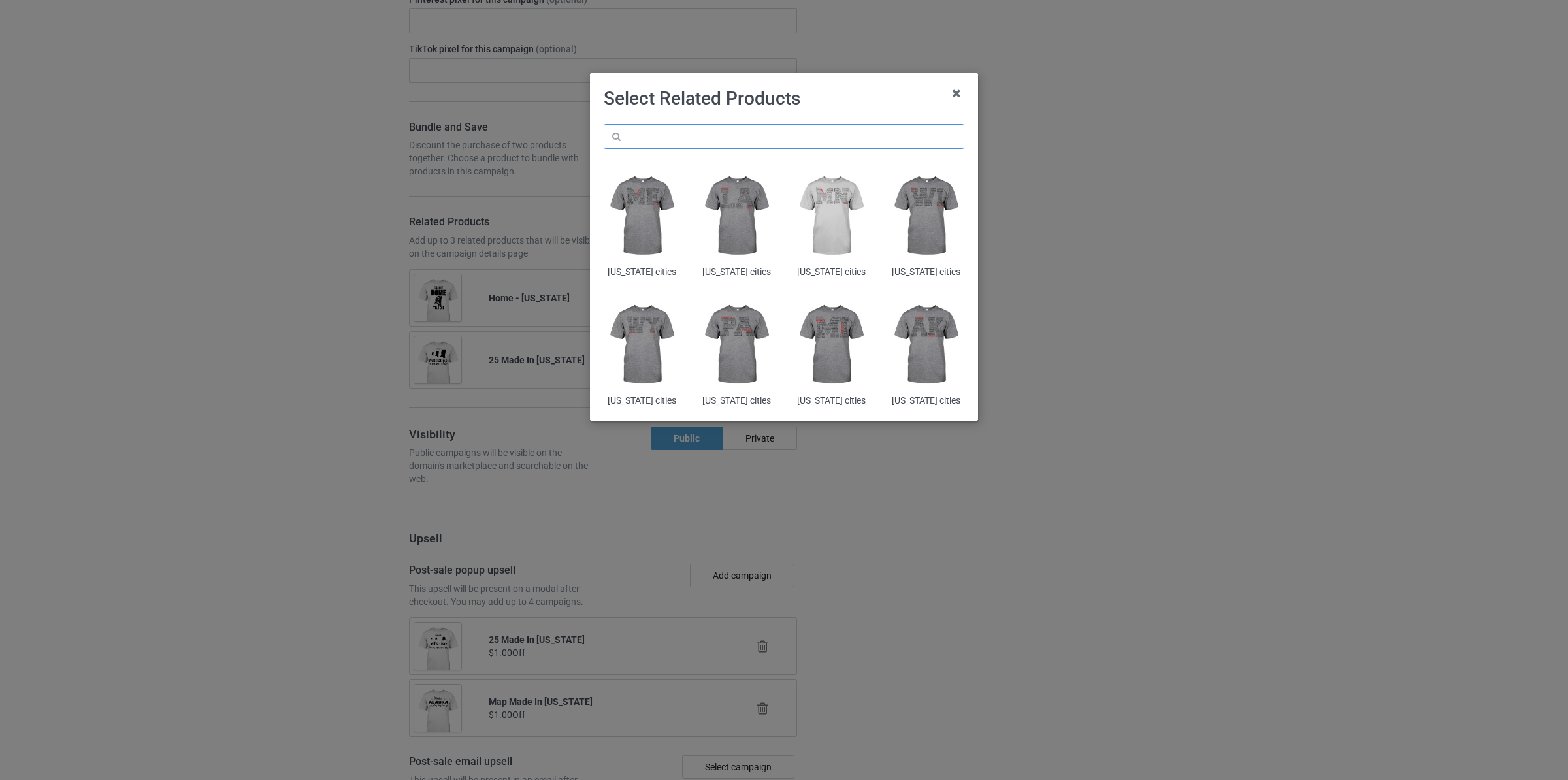
click at [716, 134] on input "text" at bounding box center [784, 137] width 360 height 25
paste input "[US_STATE] made in"
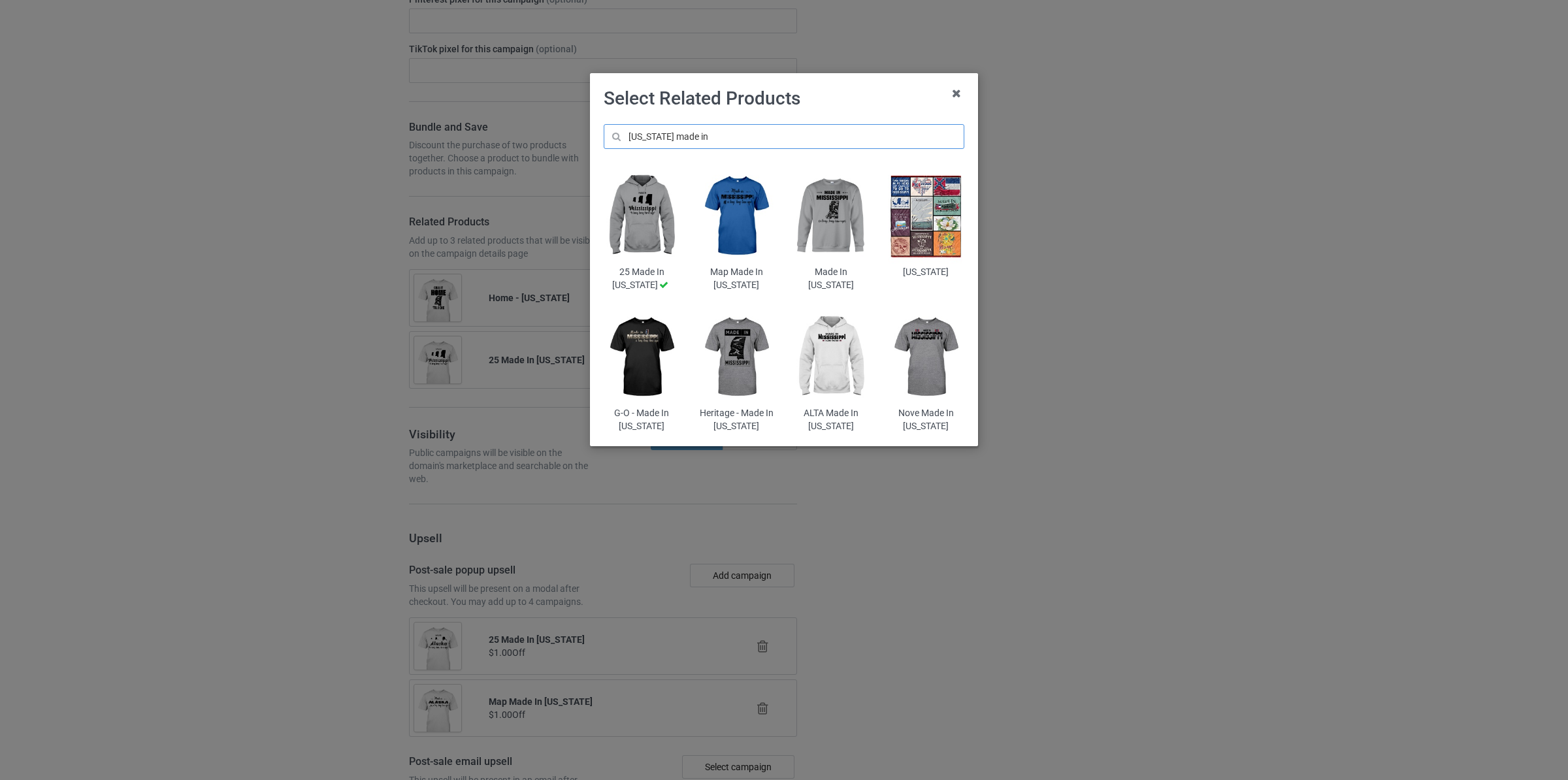
type input "[US_STATE] made in"
click at [920, 353] on img at bounding box center [926, 357] width 76 height 95
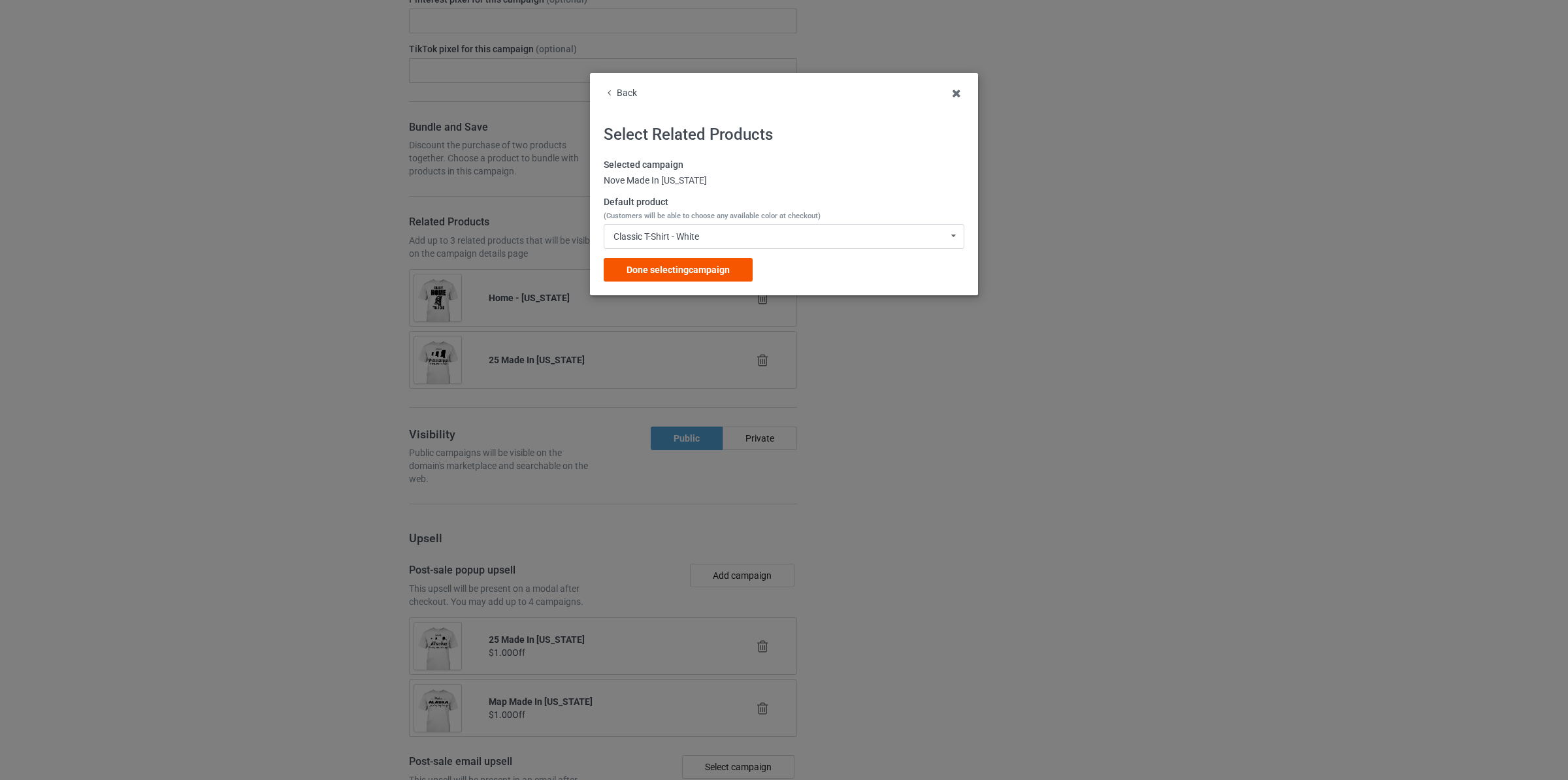
click at [732, 270] on div "Done selecting campaign" at bounding box center [678, 270] width 149 height 24
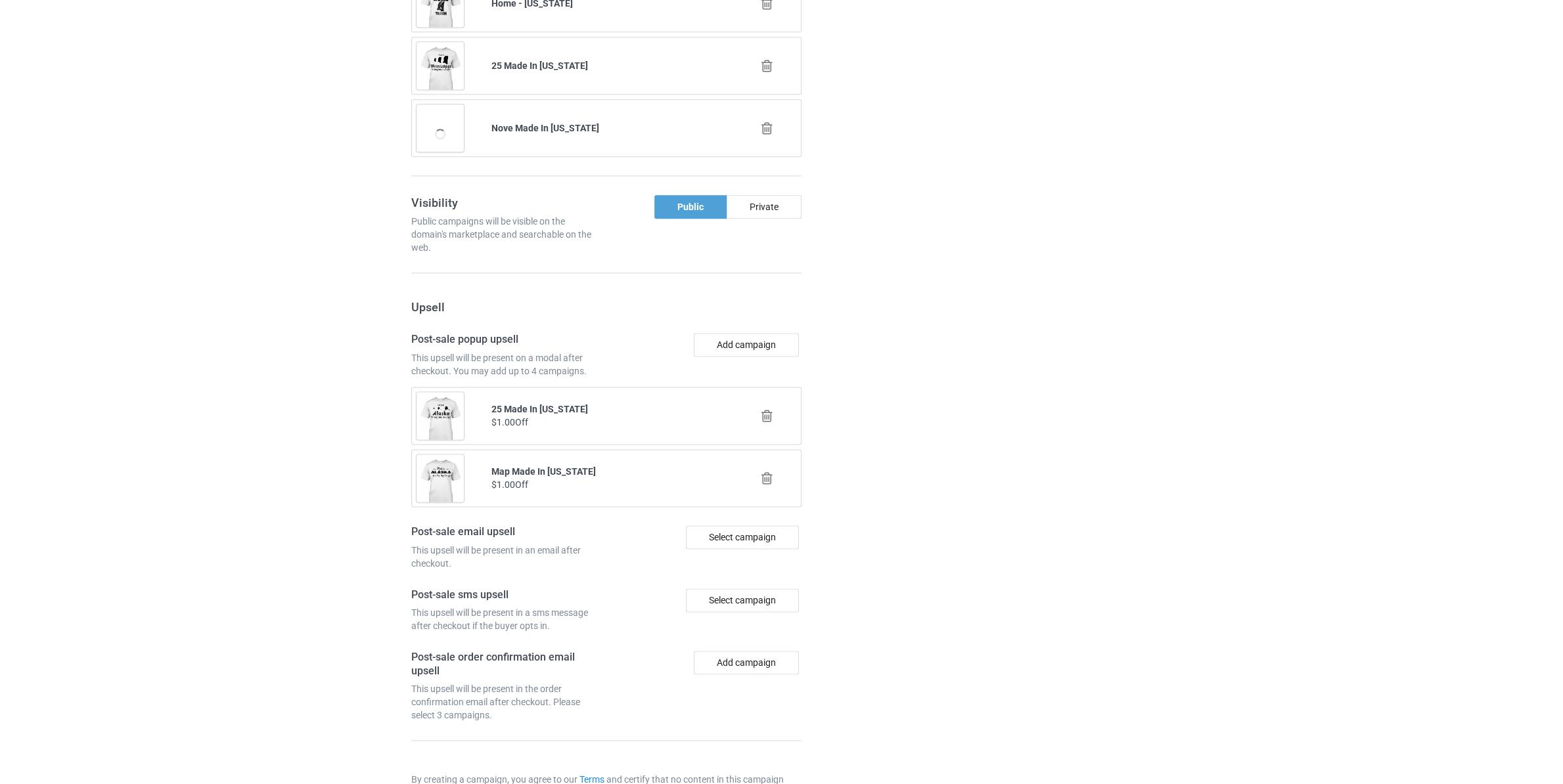
scroll to position [2150, 0]
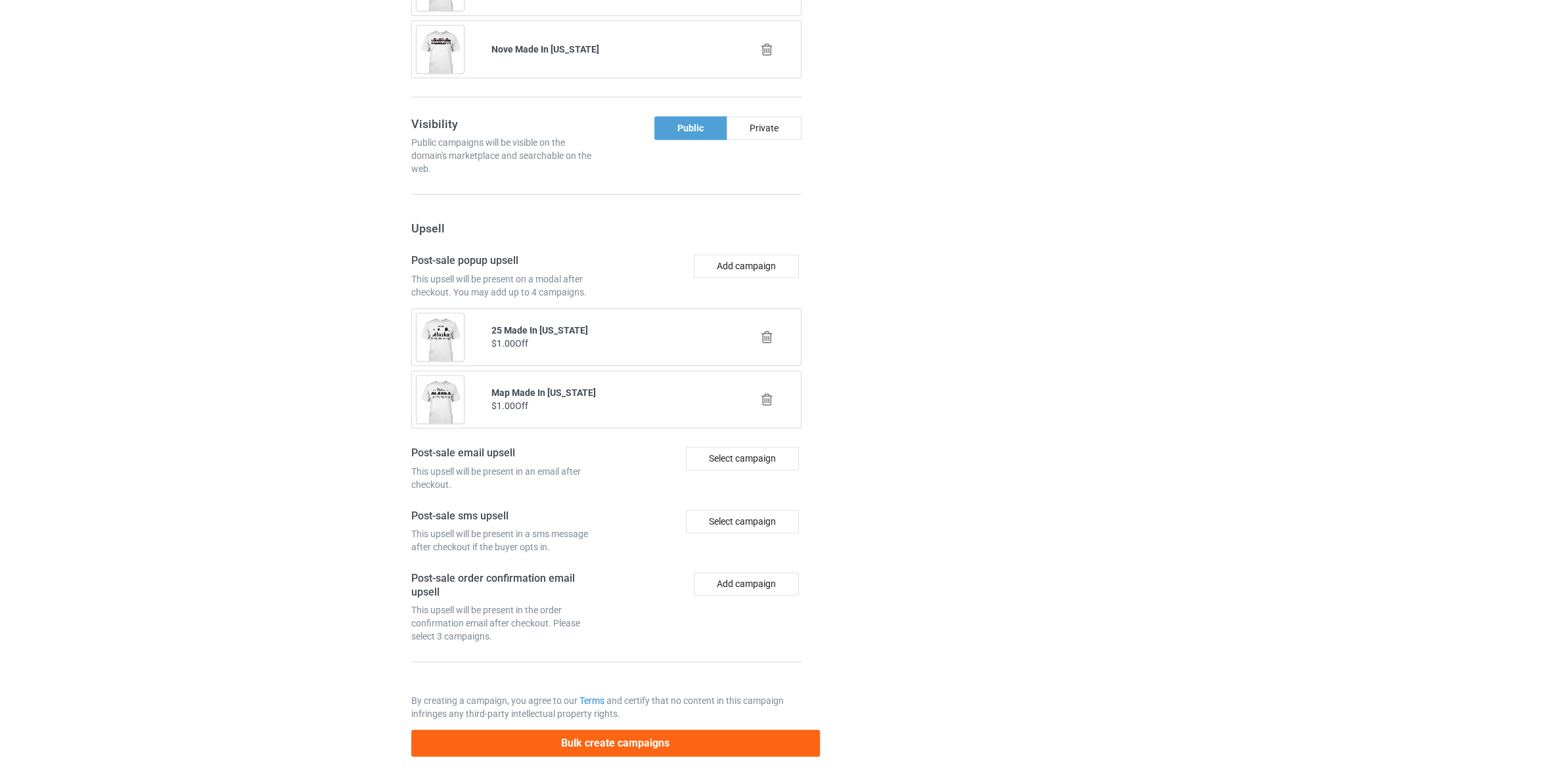
click at [767, 339] on icon at bounding box center [767, 337] width 17 height 14
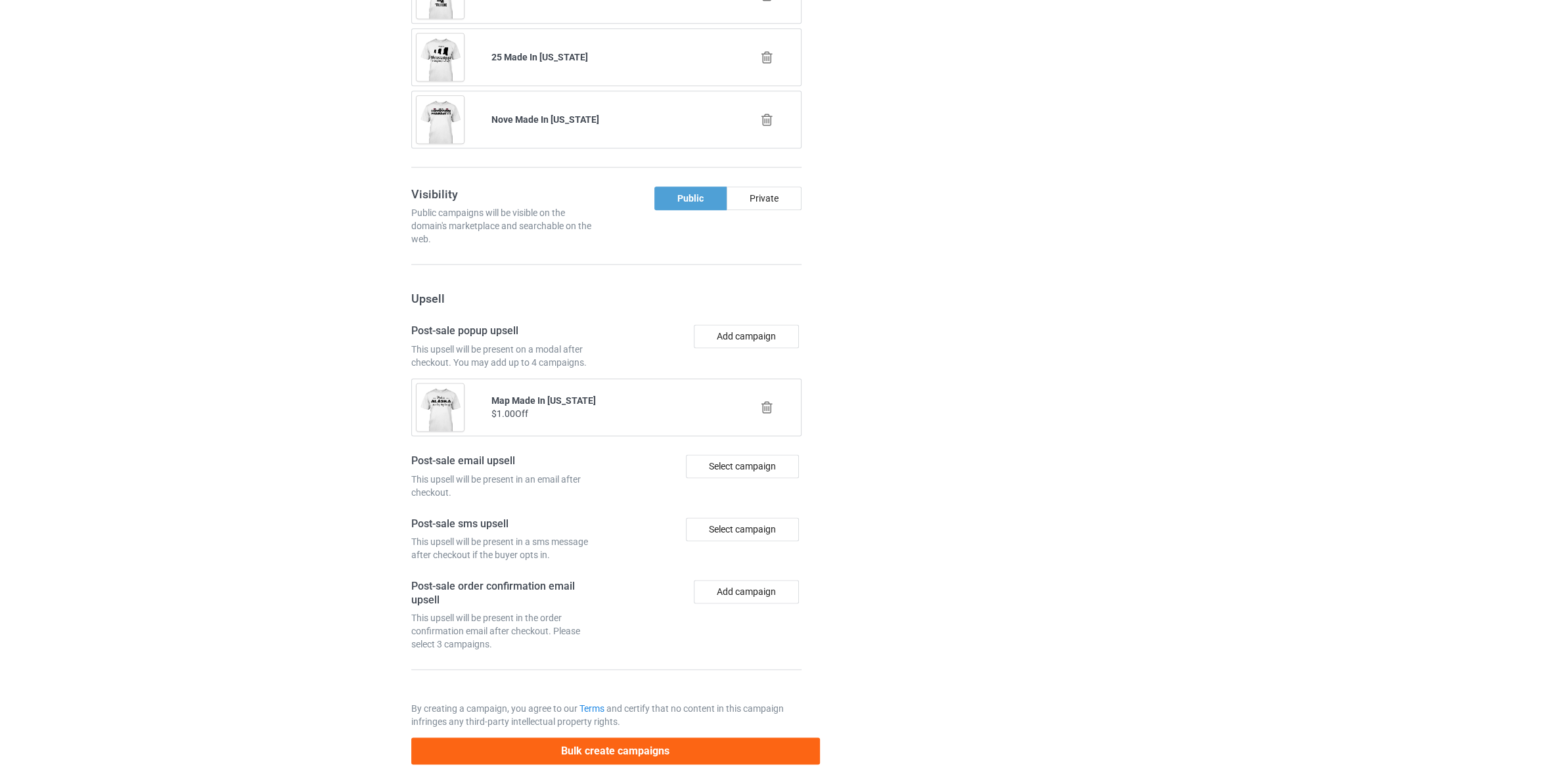
scroll to position [2086, 0]
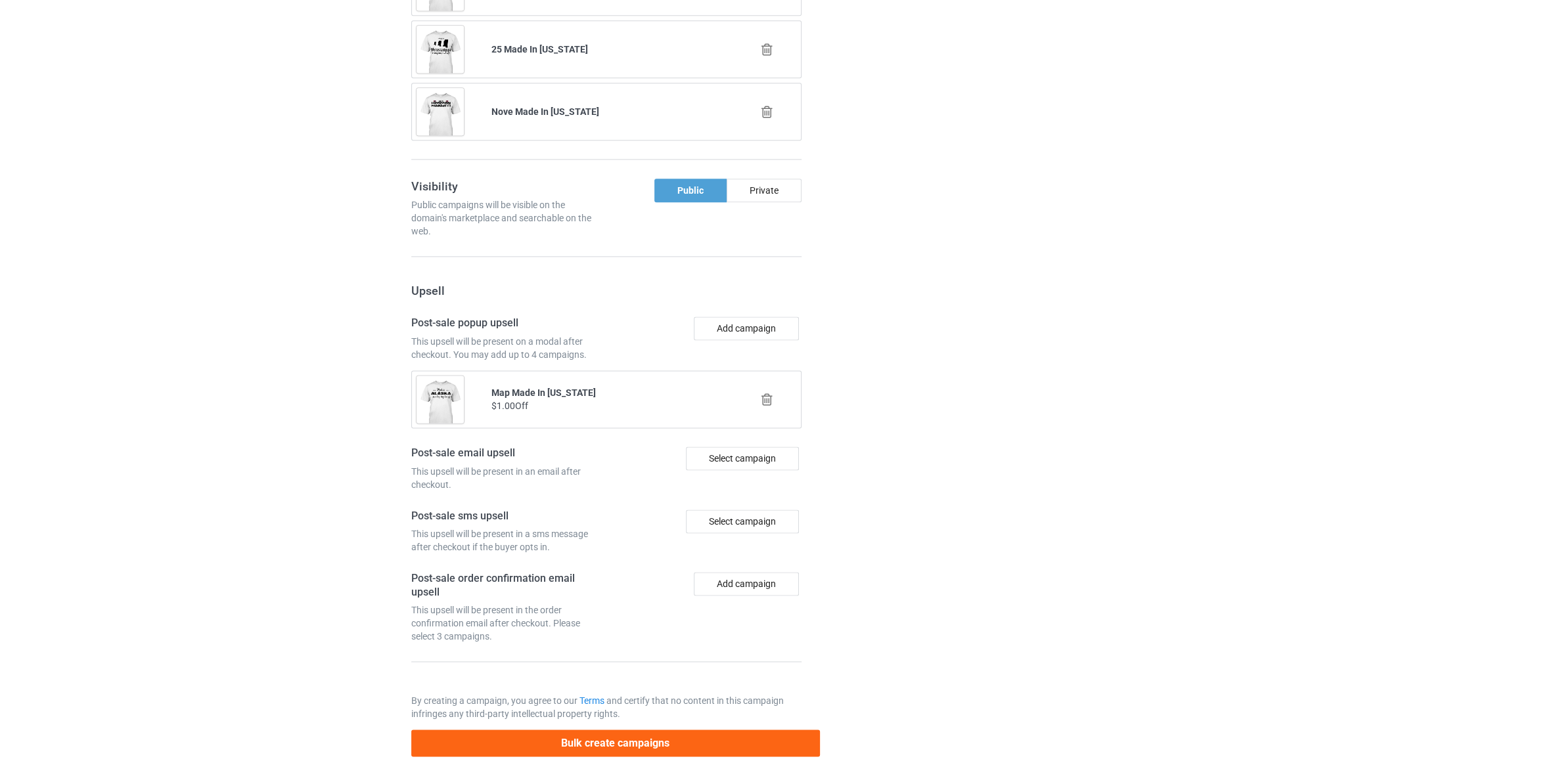
click at [768, 404] on icon at bounding box center [767, 399] width 17 height 14
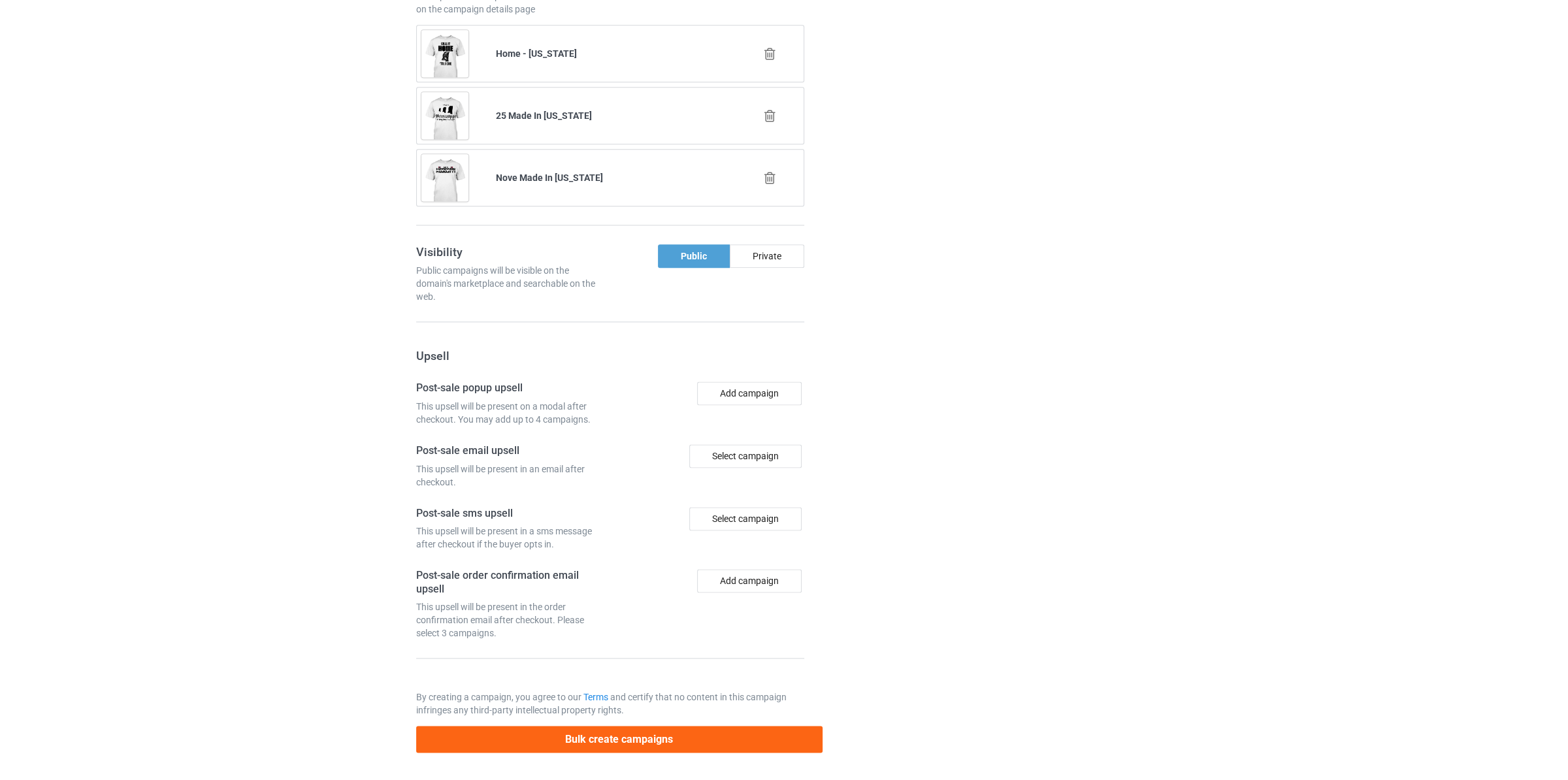
scroll to position [2009, 0]
click at [752, 385] on button "Add campaign" at bounding box center [742, 393] width 105 height 24
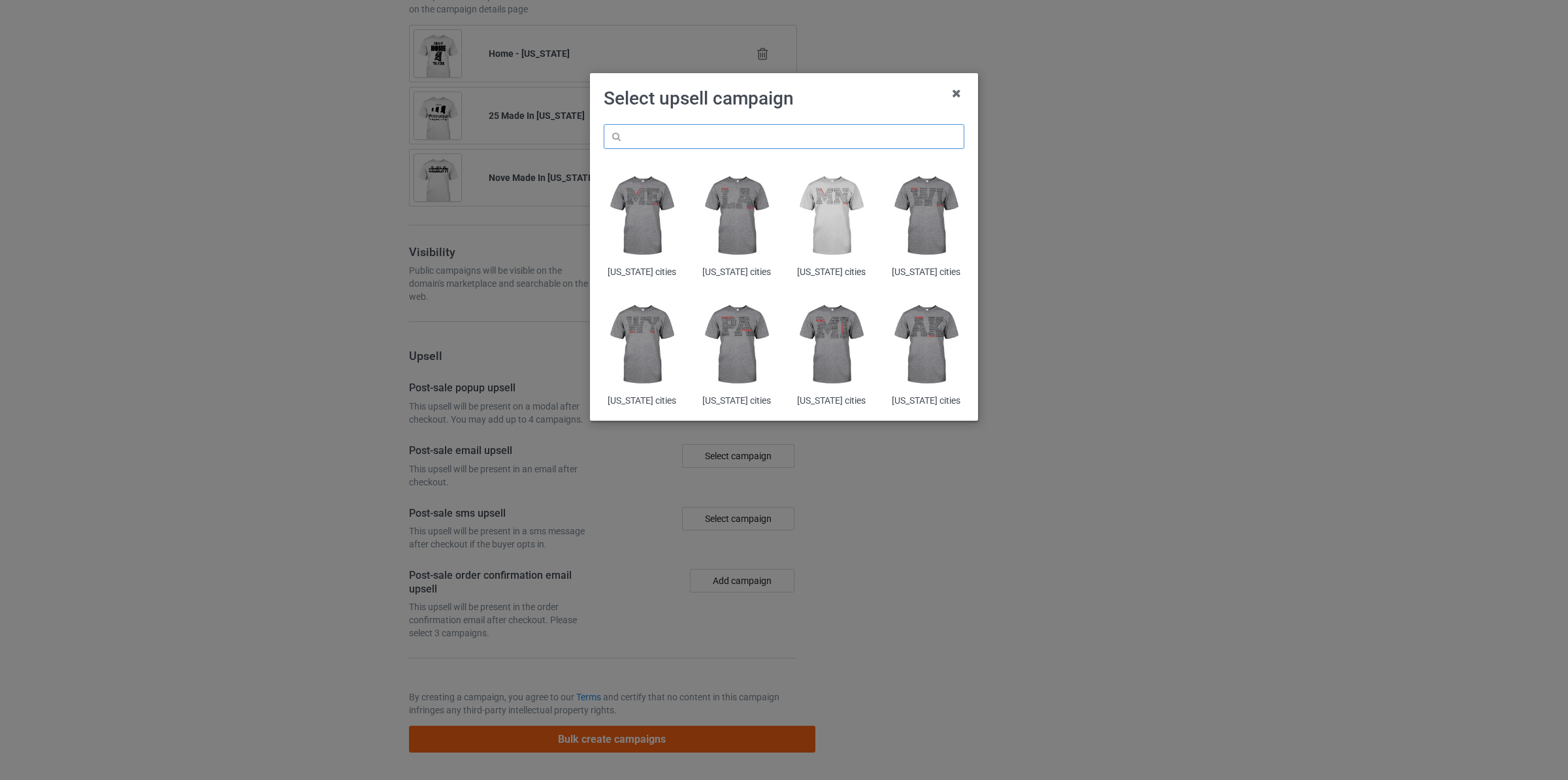
click at [733, 141] on input "text" at bounding box center [784, 137] width 360 height 25
paste input "[US_STATE] made in"
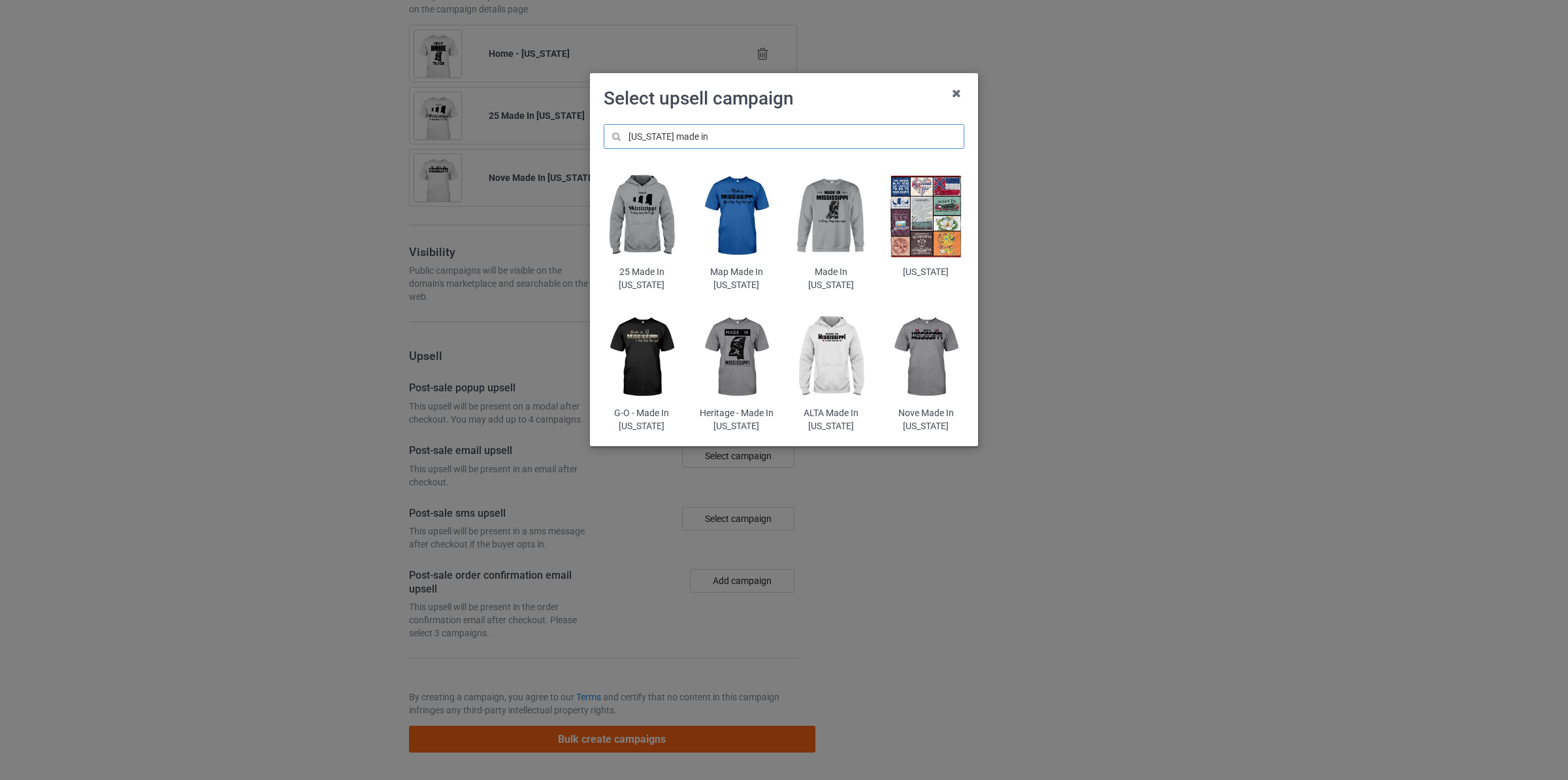
type input "[US_STATE] made in"
click at [827, 361] on img at bounding box center [831, 357] width 76 height 95
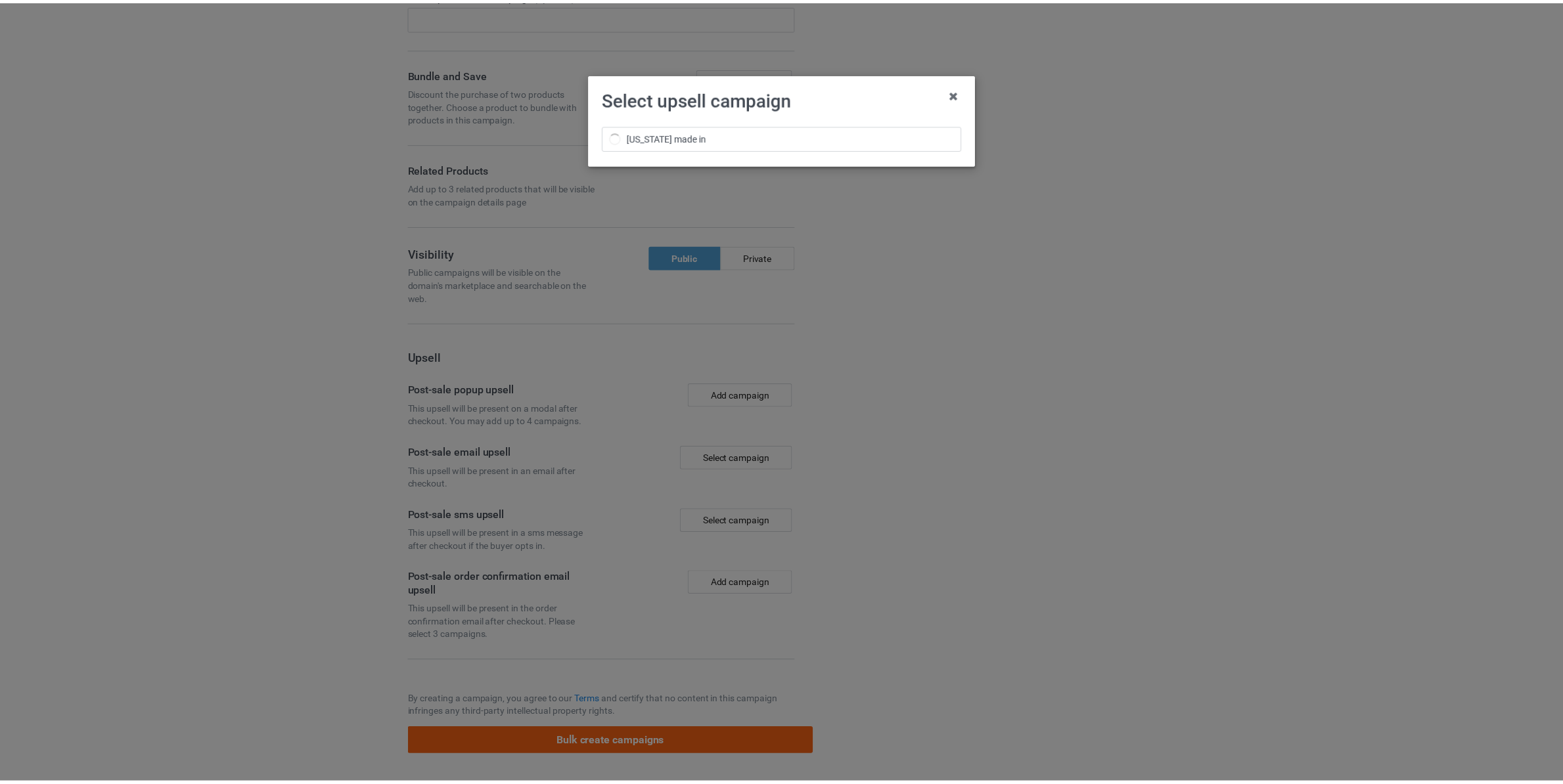
scroll to position [1827, 0]
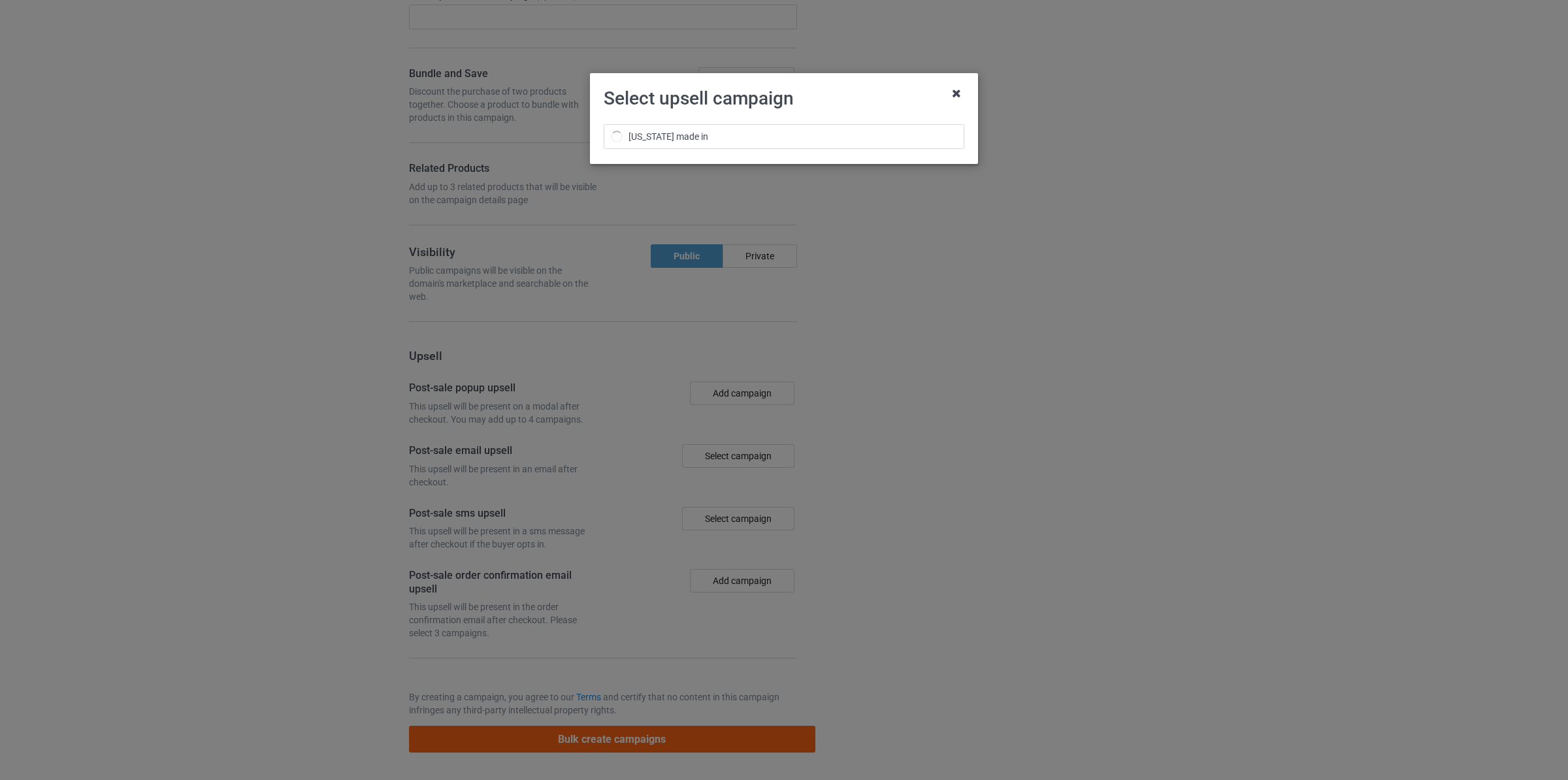
click at [955, 98] on icon at bounding box center [957, 93] width 21 height 21
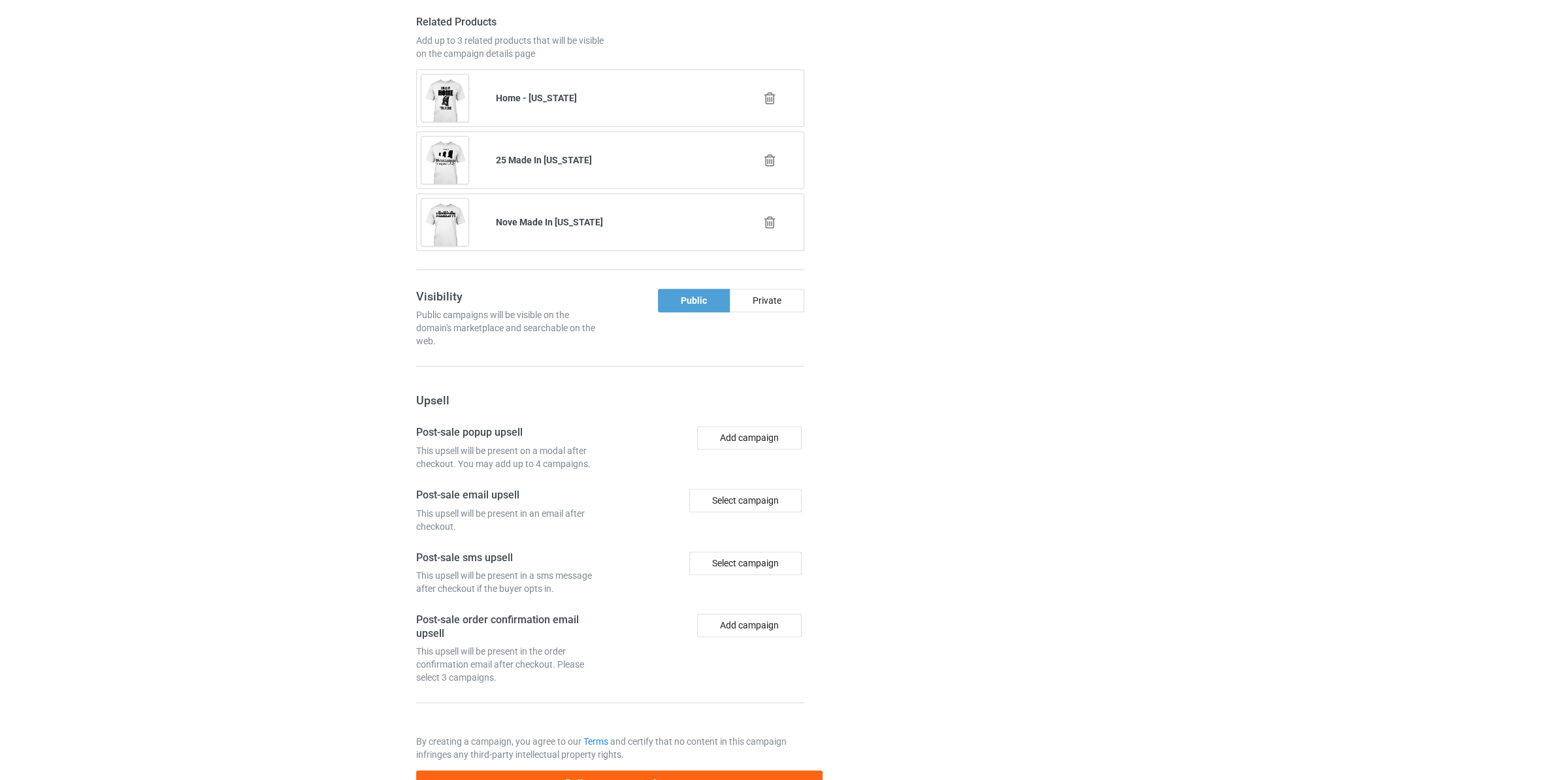
scroll to position [2009, 0]
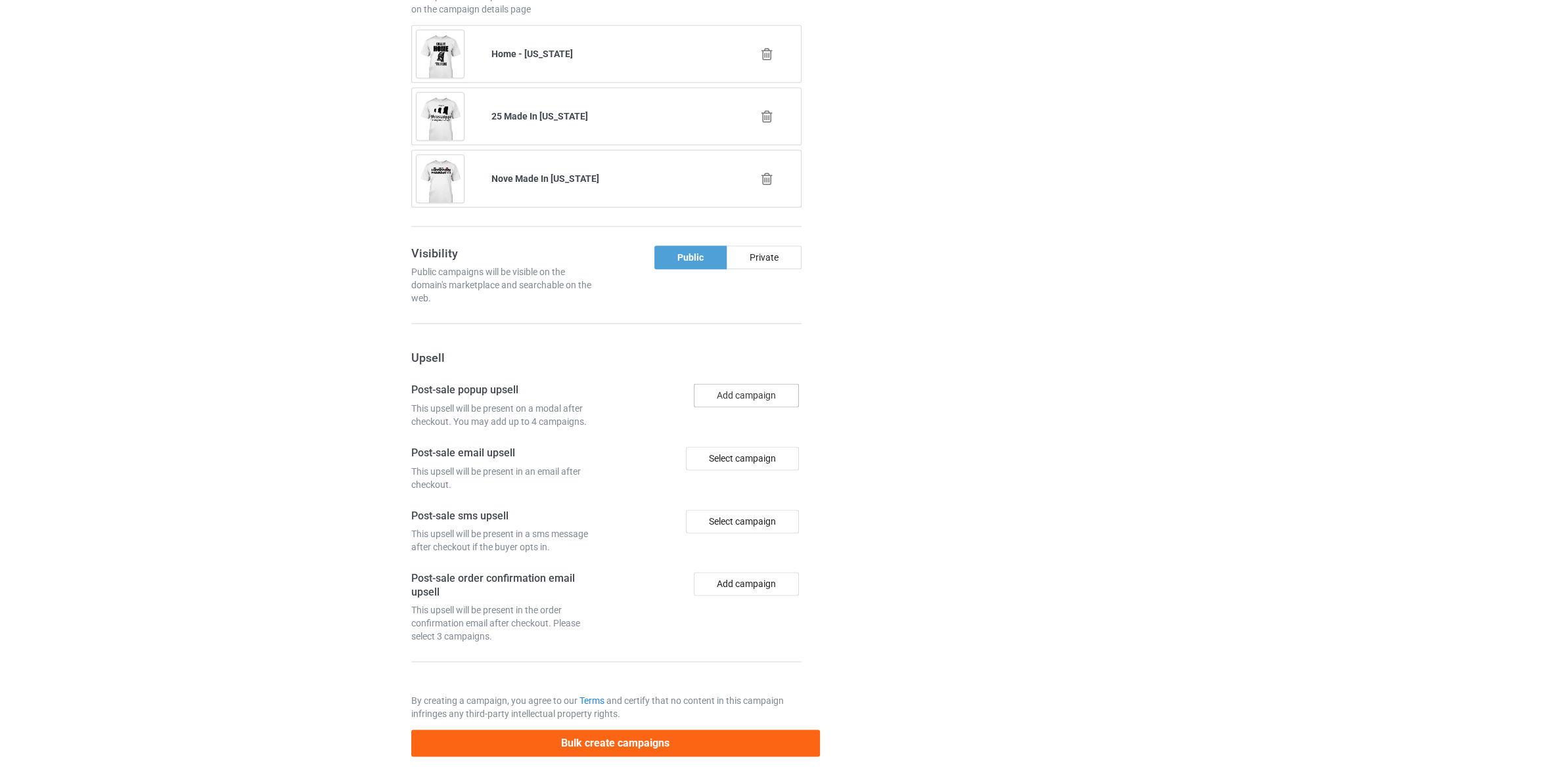
click at [754, 390] on button "Add campaign" at bounding box center [746, 395] width 105 height 24
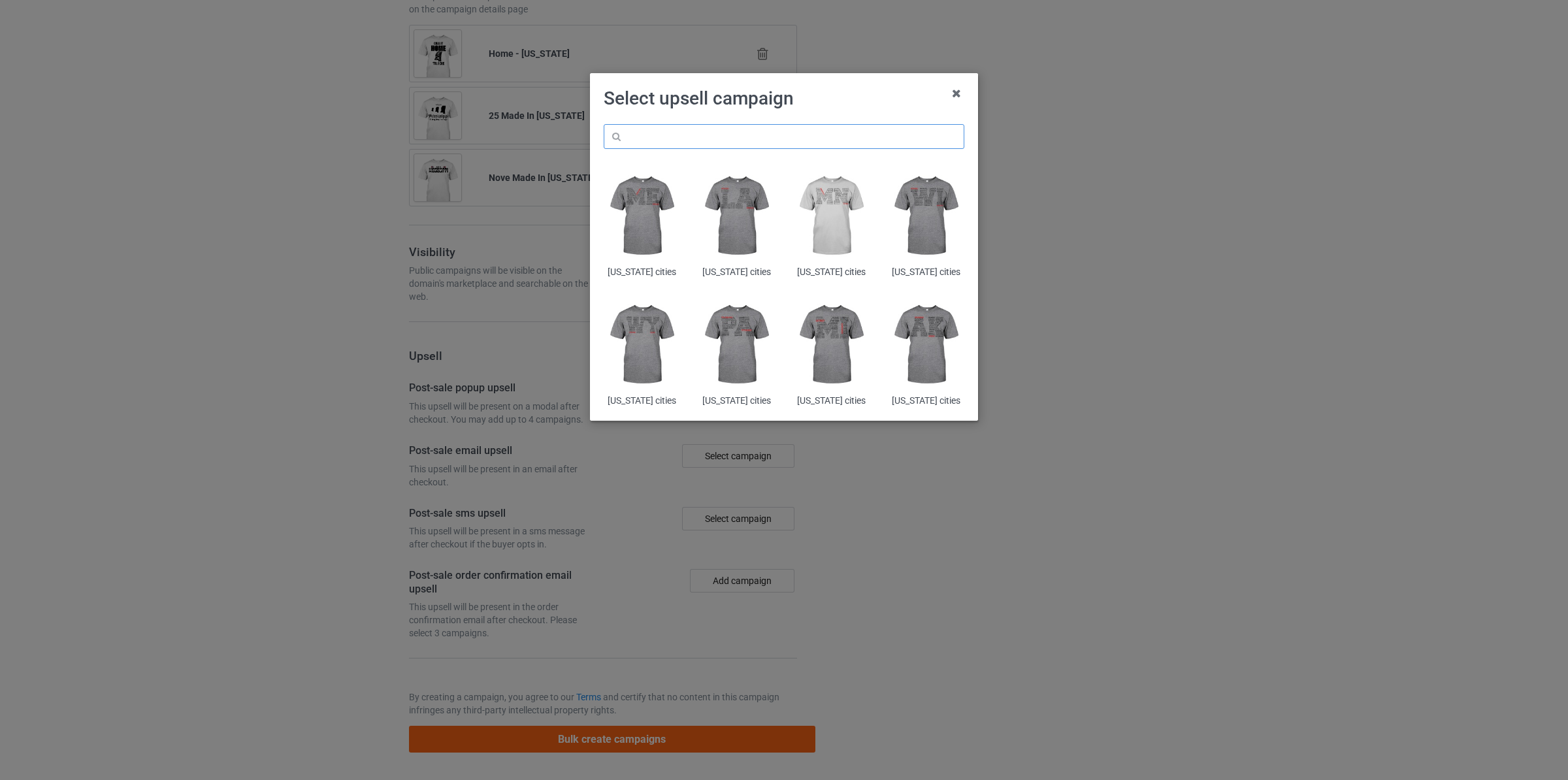
click at [723, 147] on input "text" at bounding box center [784, 137] width 360 height 25
paste input "[US_STATE] made in"
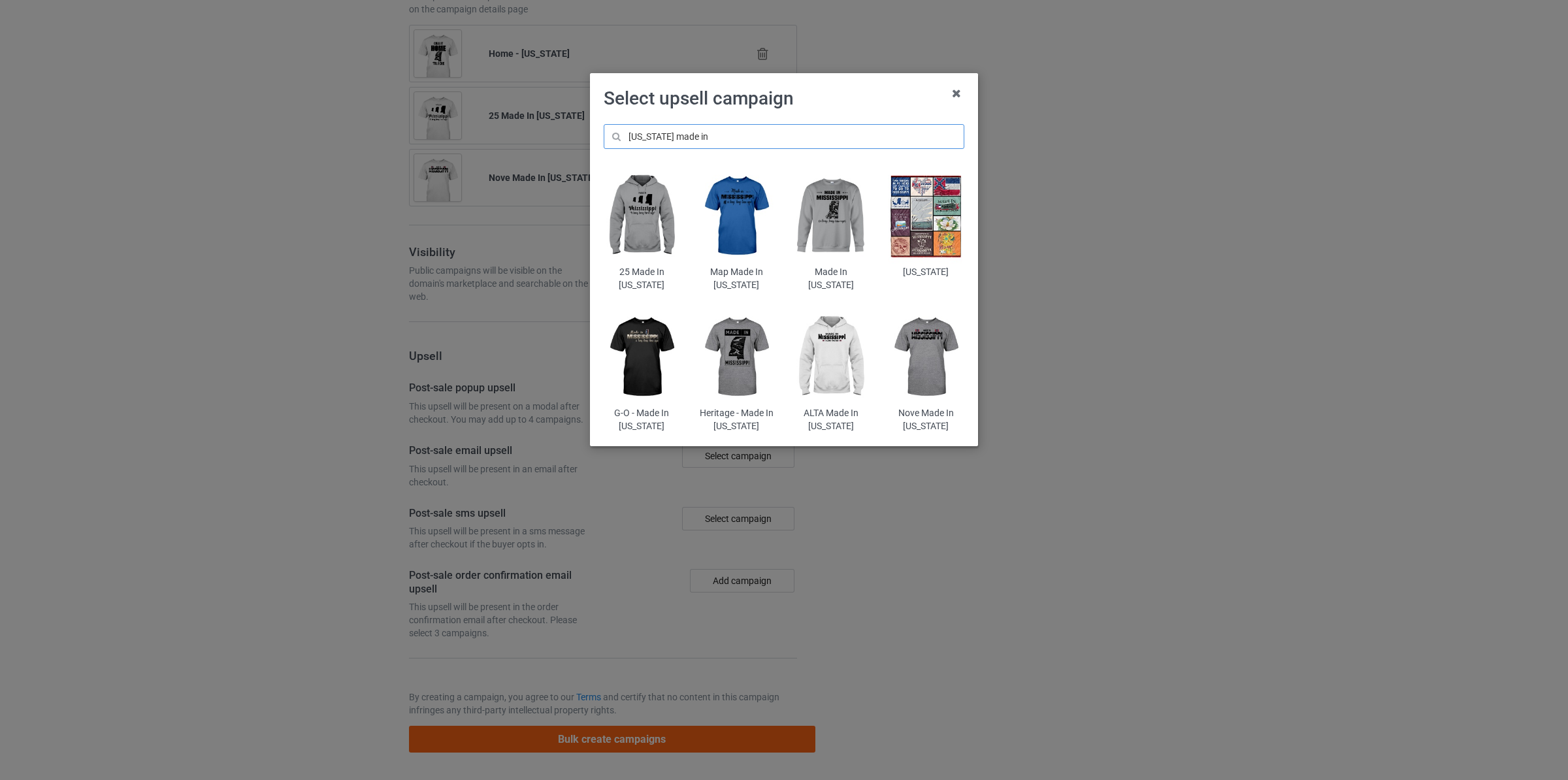
type input "[US_STATE] made in"
click at [654, 355] on img at bounding box center [642, 357] width 76 height 95
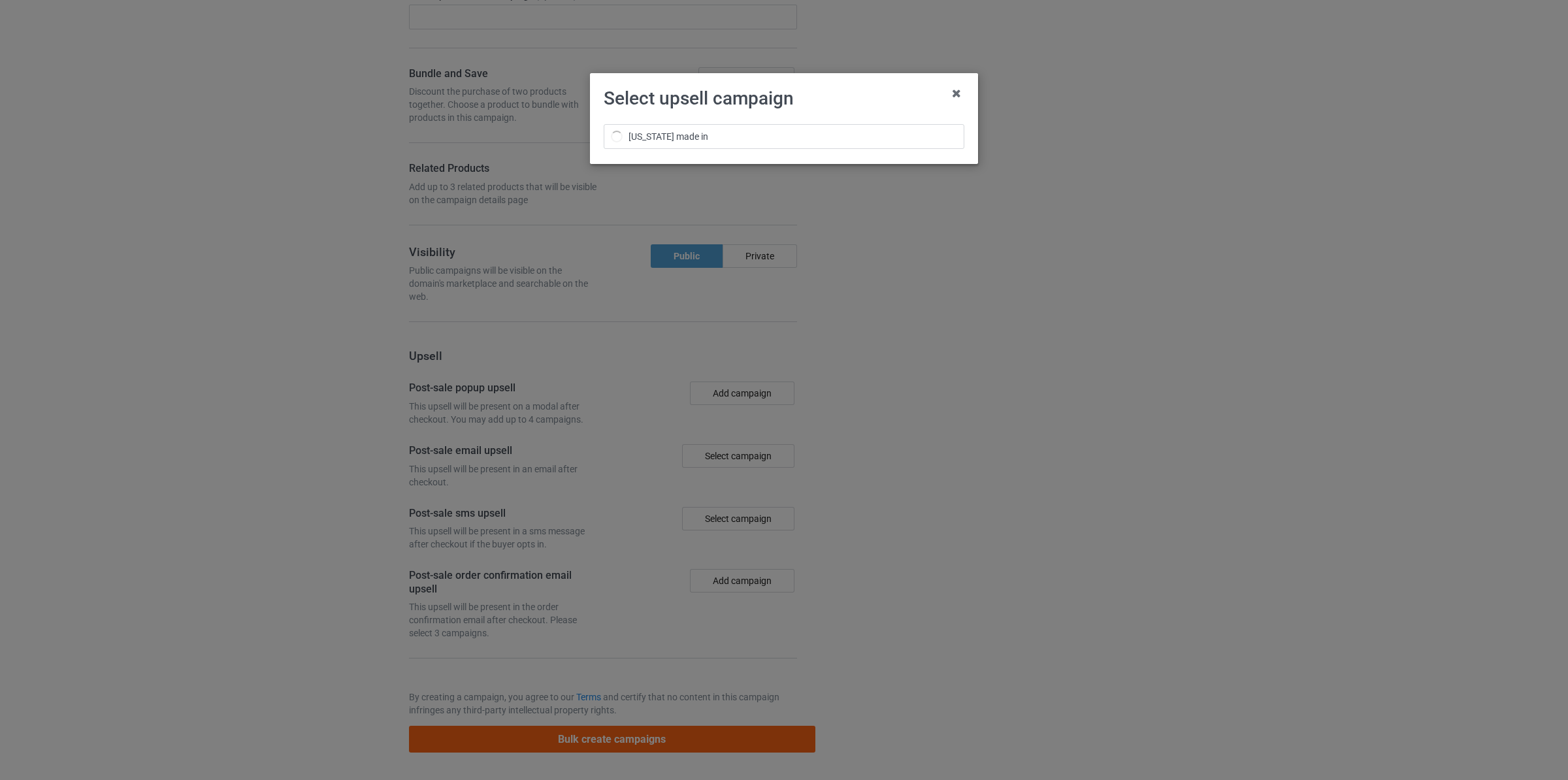
scroll to position [1818, 0]
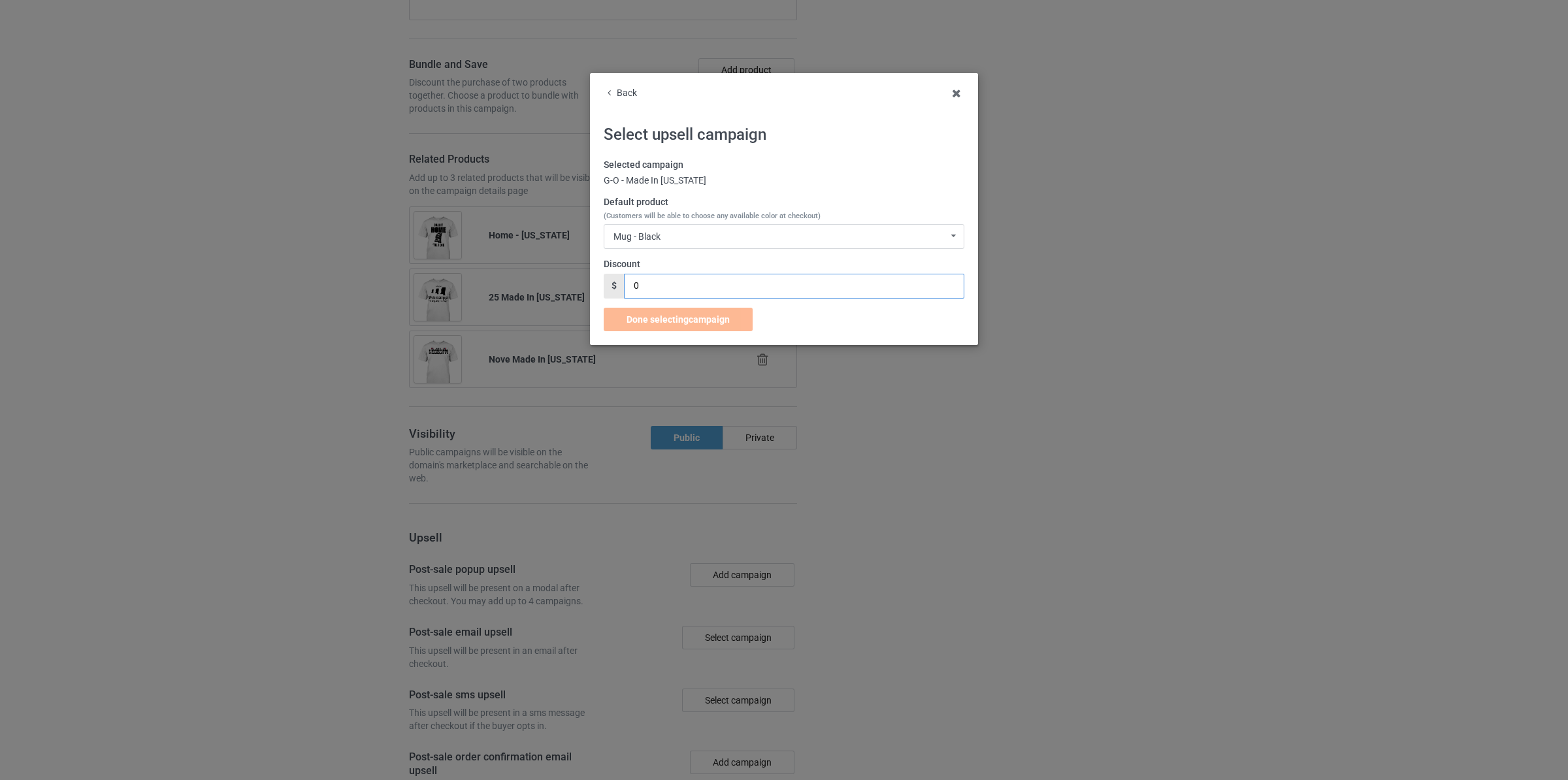
click at [751, 291] on input "0" at bounding box center [794, 286] width 340 height 25
click at [718, 235] on div "Mug - Black Mug - Black Mug - Chocolate Mug - Charcoal Grey Mug - J Navy Mug - …" at bounding box center [784, 237] width 360 height 25
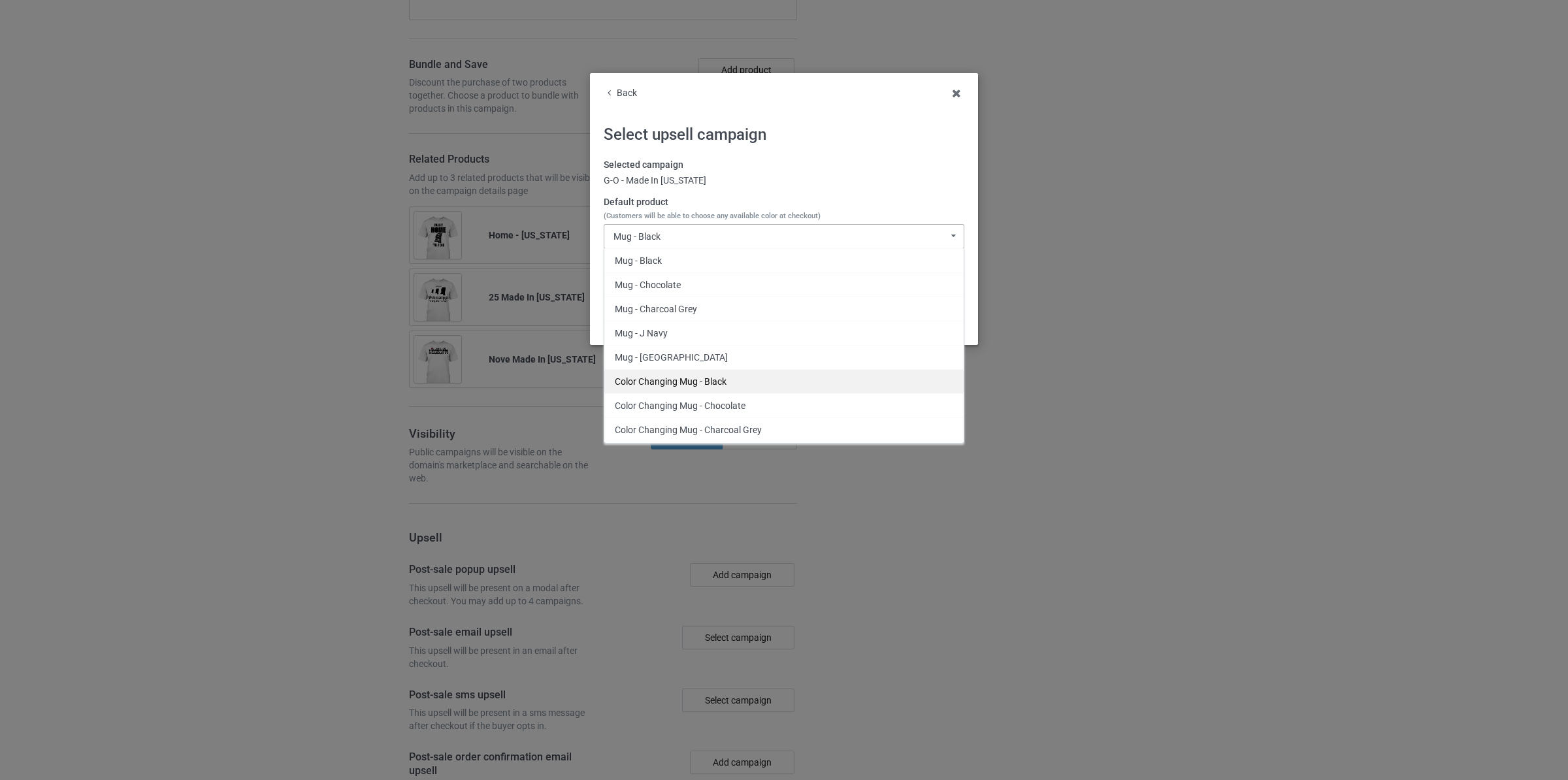
scroll to position [343, 0]
click at [678, 328] on div "Hooded Sweatshirt - Black" at bounding box center [784, 328] width 359 height 24
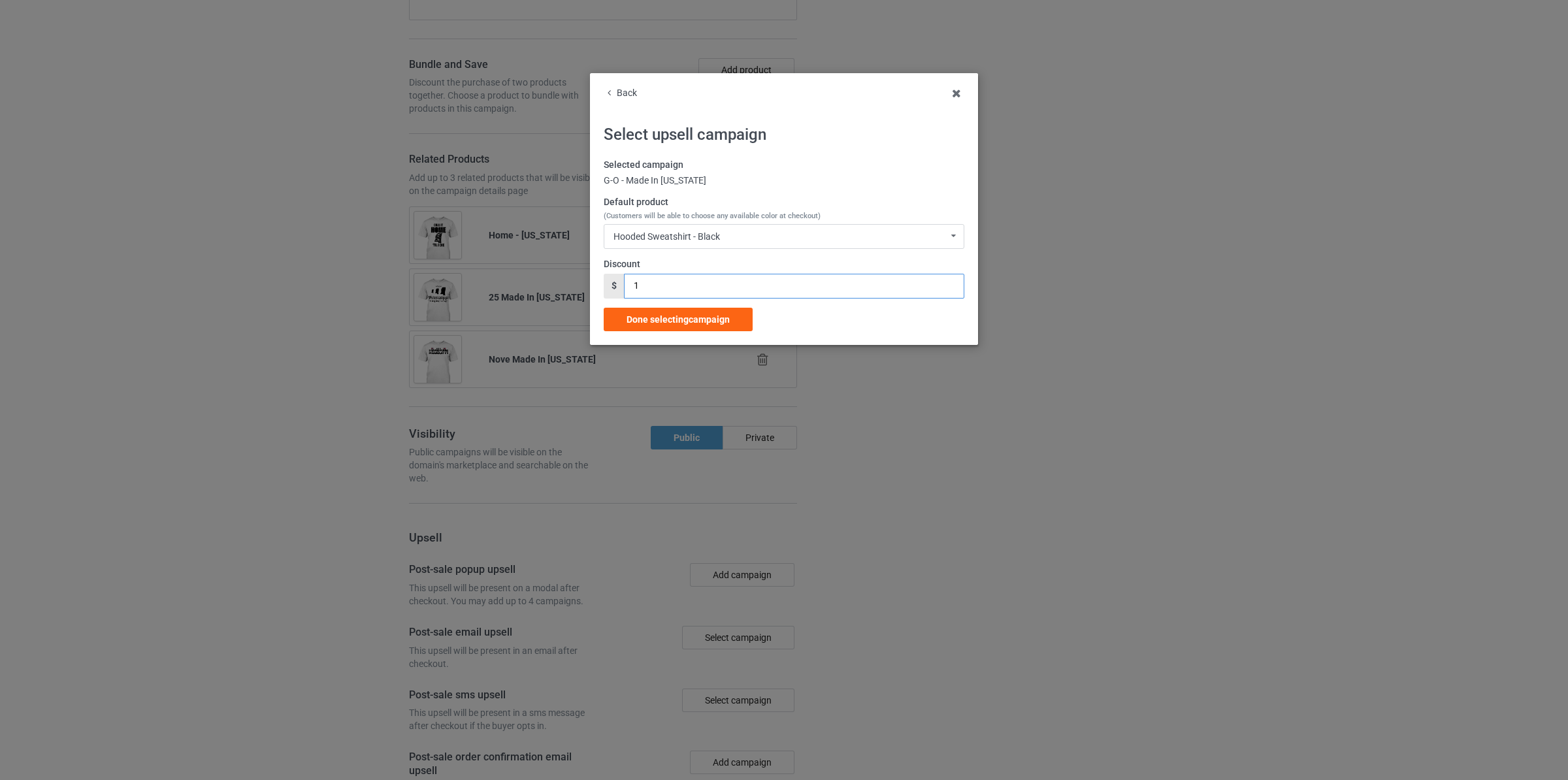
click at [681, 287] on input "1" at bounding box center [794, 286] width 340 height 25
type input "3"
click at [677, 319] on span "Done selecting campaign" at bounding box center [678, 320] width 103 height 11
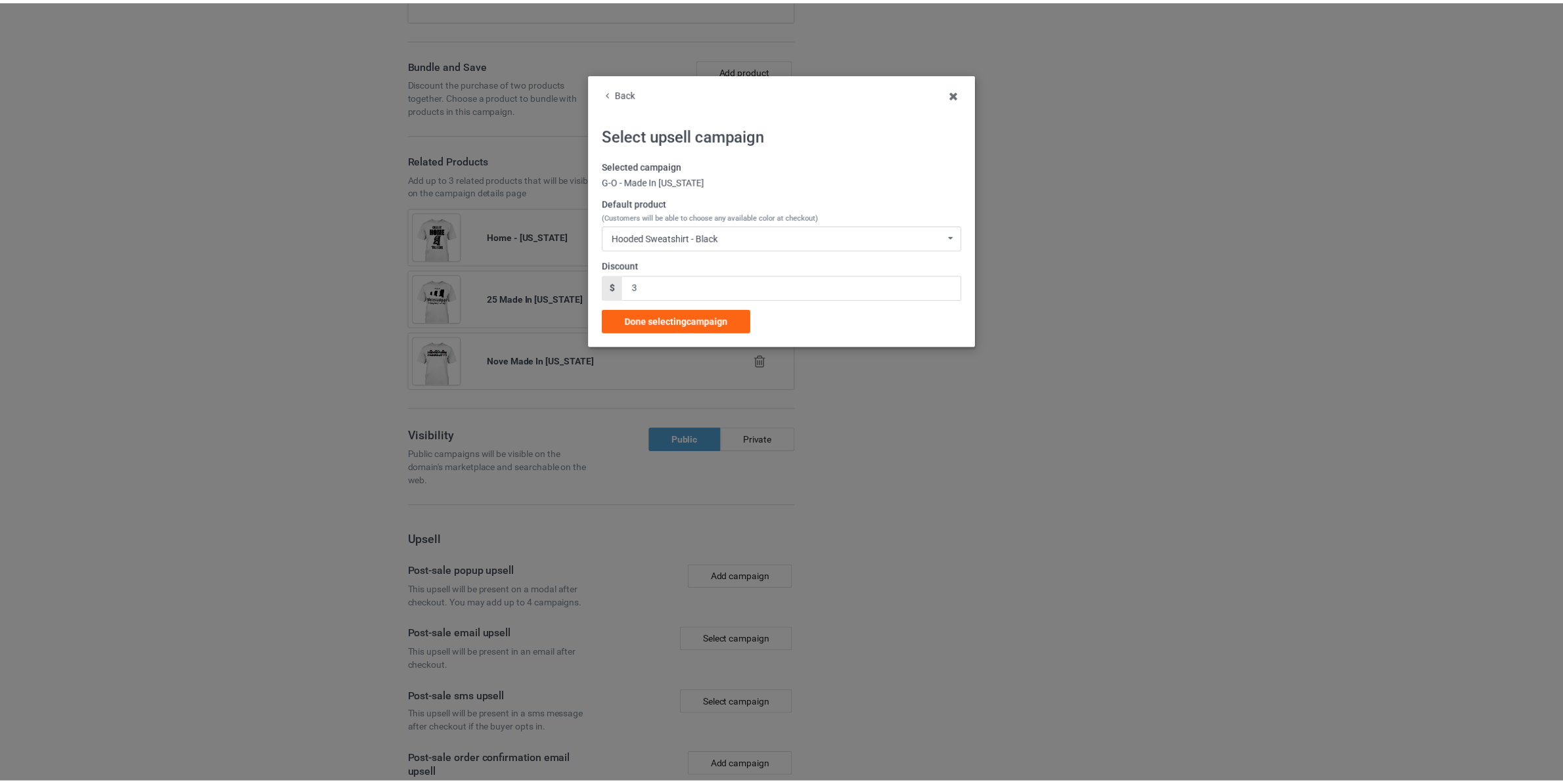
scroll to position [1764, 0]
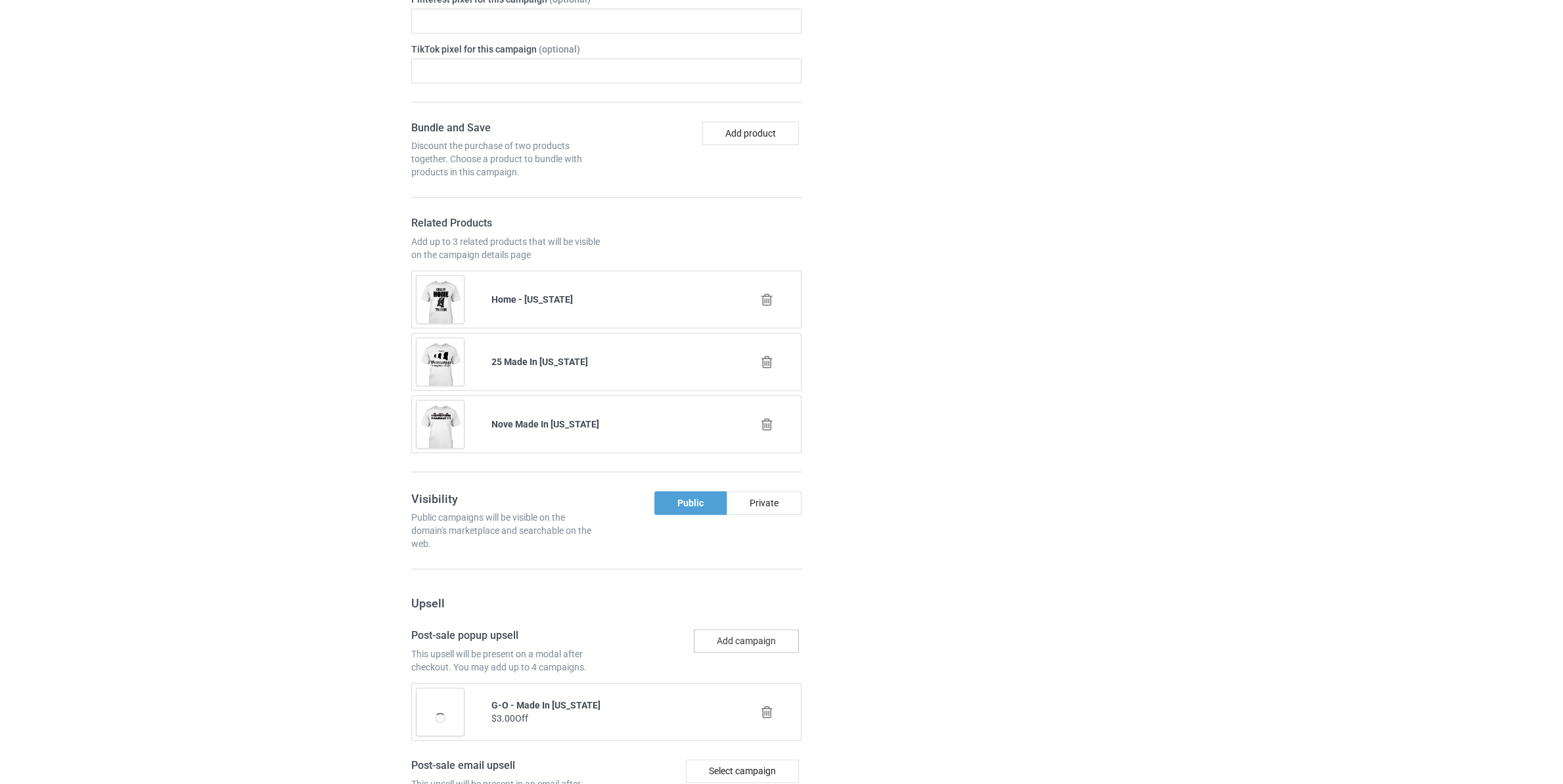
click at [762, 647] on button "Add campaign" at bounding box center [746, 641] width 105 height 24
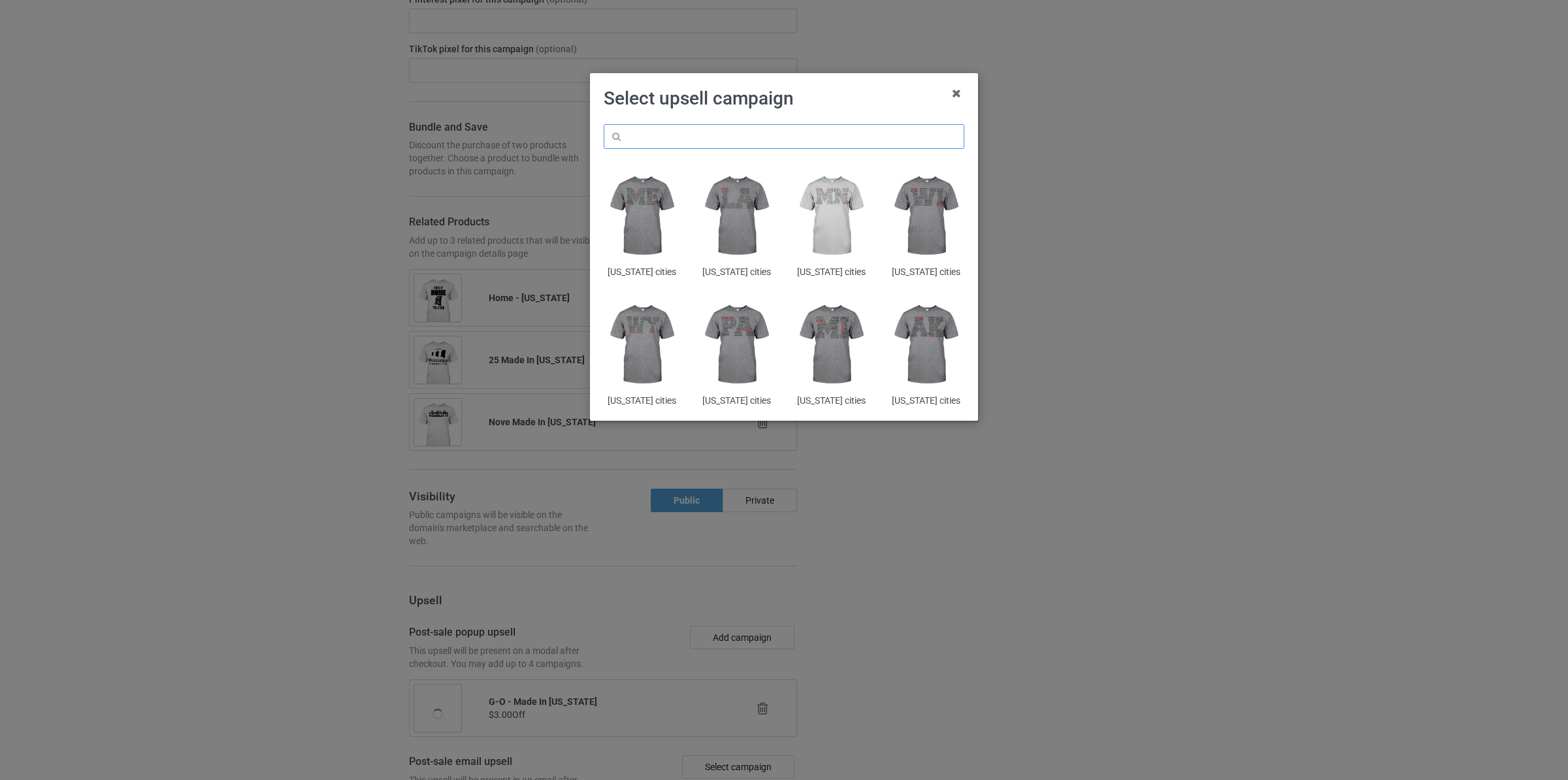
click at [735, 143] on input "text" at bounding box center [784, 137] width 360 height 25
paste input "[US_STATE] made in"
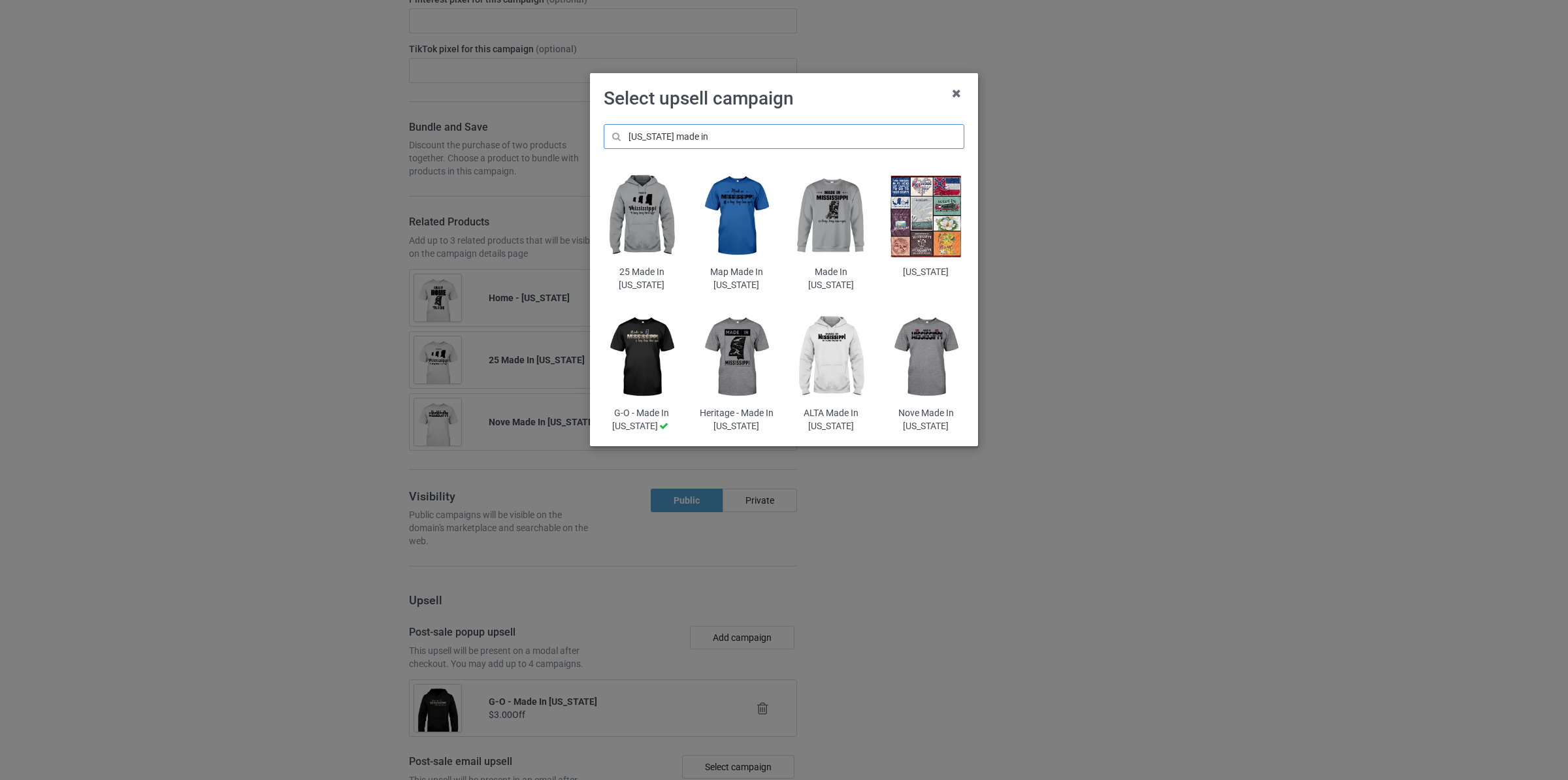
type input "[US_STATE] made in"
click at [735, 208] on img at bounding box center [737, 216] width 76 height 95
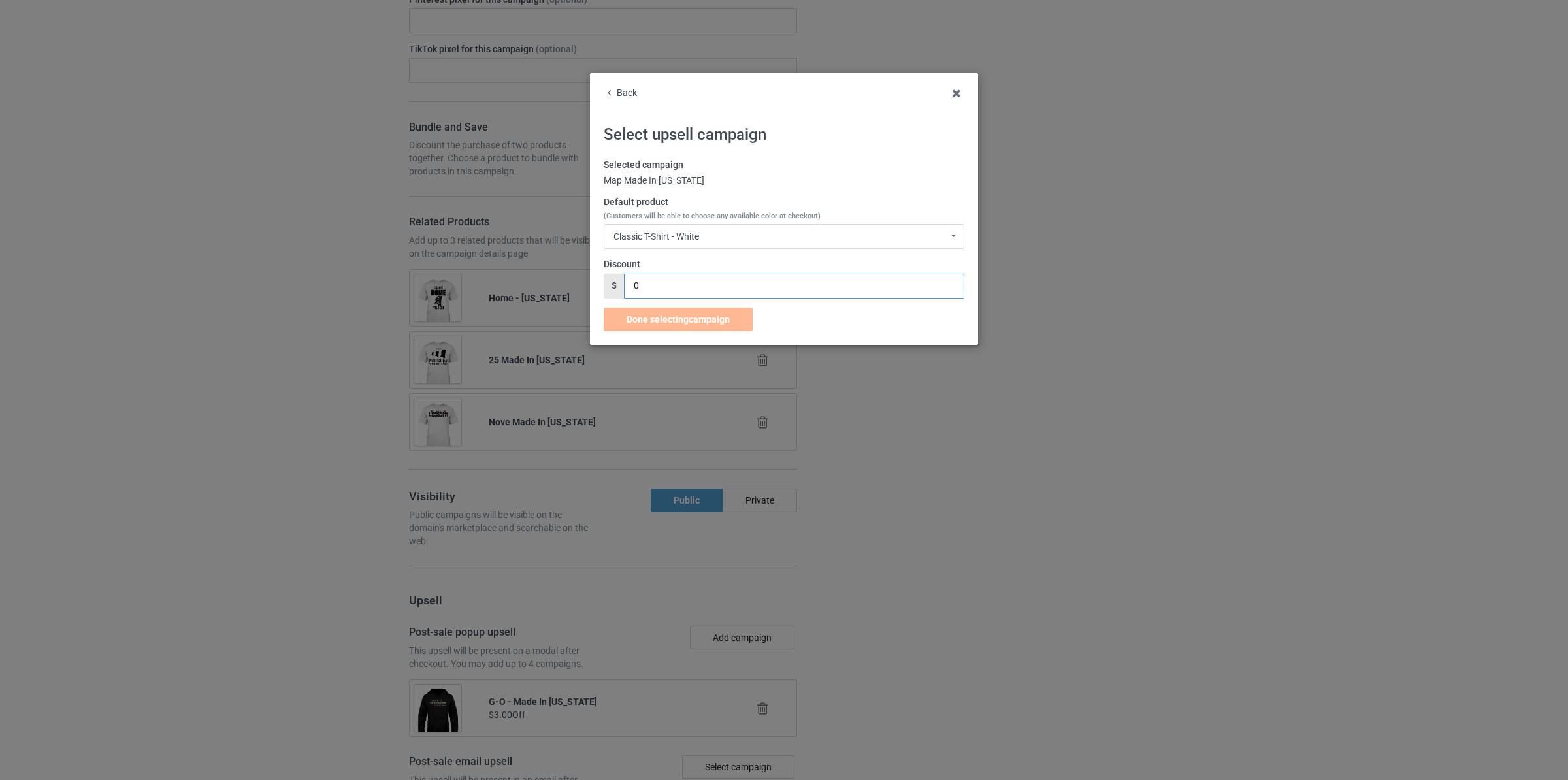
click at [720, 287] on input "0" at bounding box center [794, 286] width 340 height 25
click at [706, 320] on div "Done selecting campaign Discount is too large and would incur negative profit f…" at bounding box center [679, 320] width 151 height 24
click at [714, 288] on input "2" at bounding box center [794, 286] width 340 height 25
type input "1"
click at [708, 322] on span "Done selecting campaign" at bounding box center [678, 320] width 103 height 11
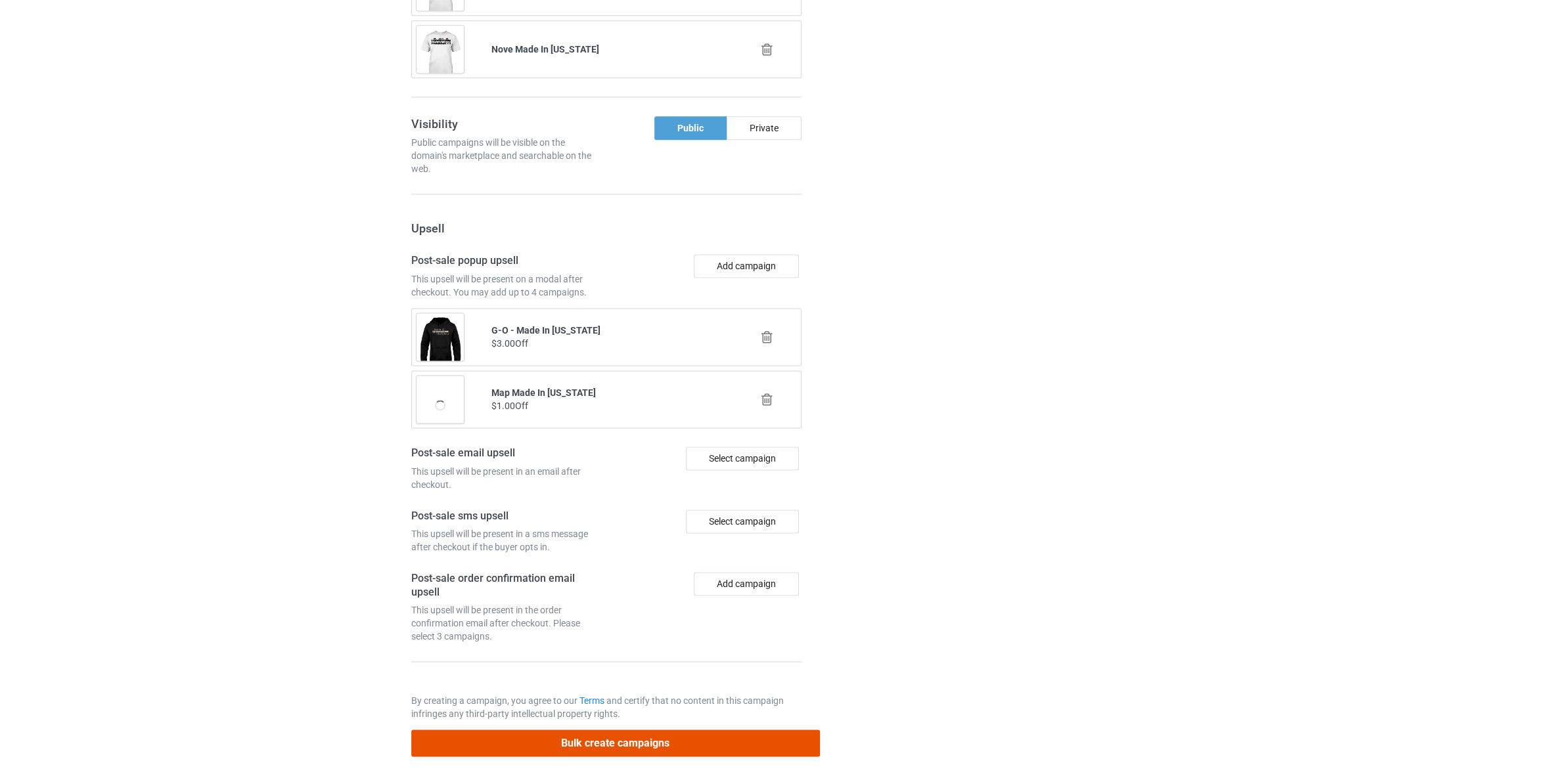
click at [764, 736] on button "Bulk create campaigns" at bounding box center [616, 743] width 409 height 27
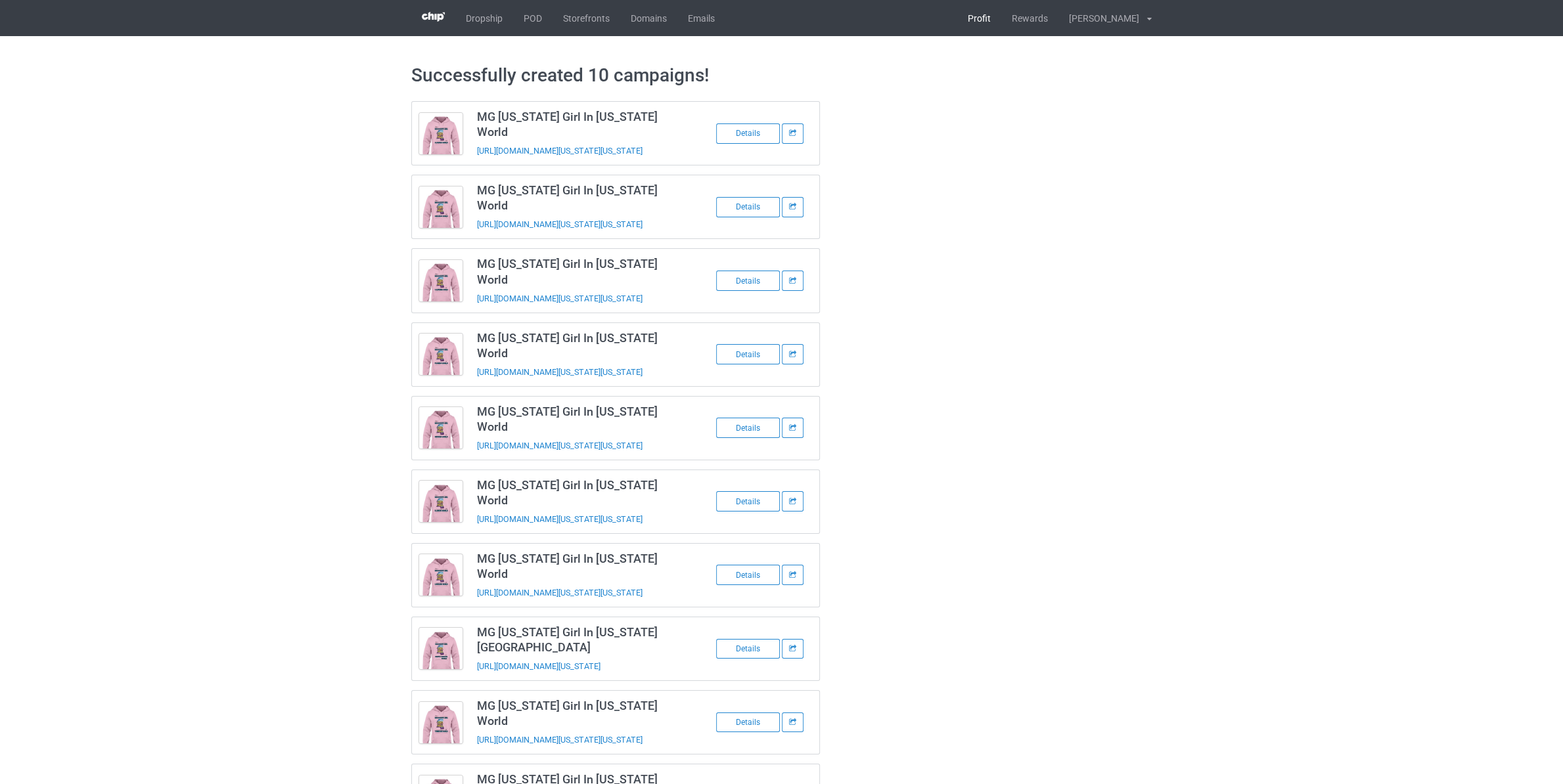
click at [979, 29] on link "Profit" at bounding box center [979, 18] width 44 height 36
